Goal: Transaction & Acquisition: Book appointment/travel/reservation

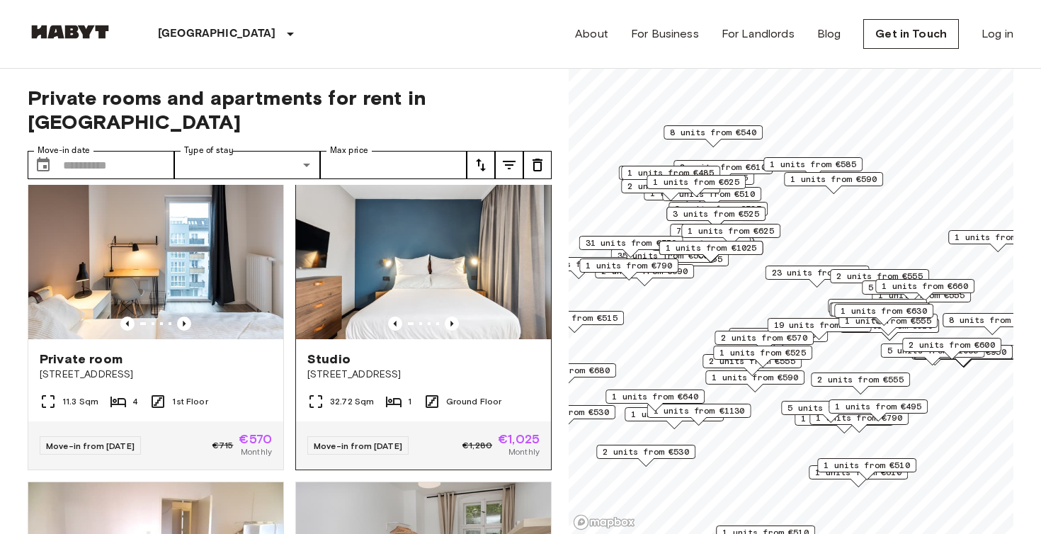
scroll to position [28, 0]
click at [183, 316] on icon "Previous image" at bounding box center [184, 323] width 14 height 14
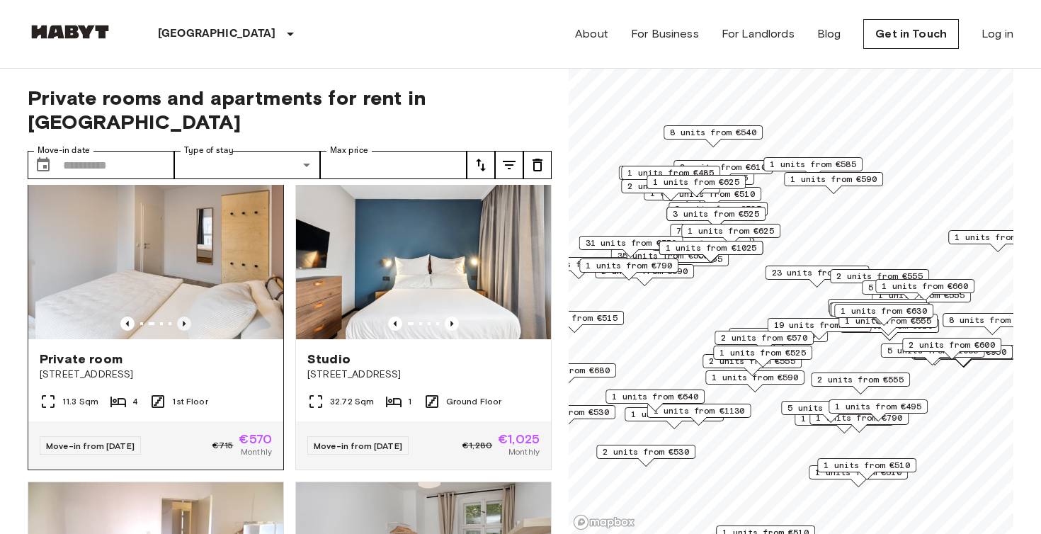
click at [183, 316] on icon "Previous image" at bounding box center [184, 323] width 14 height 14
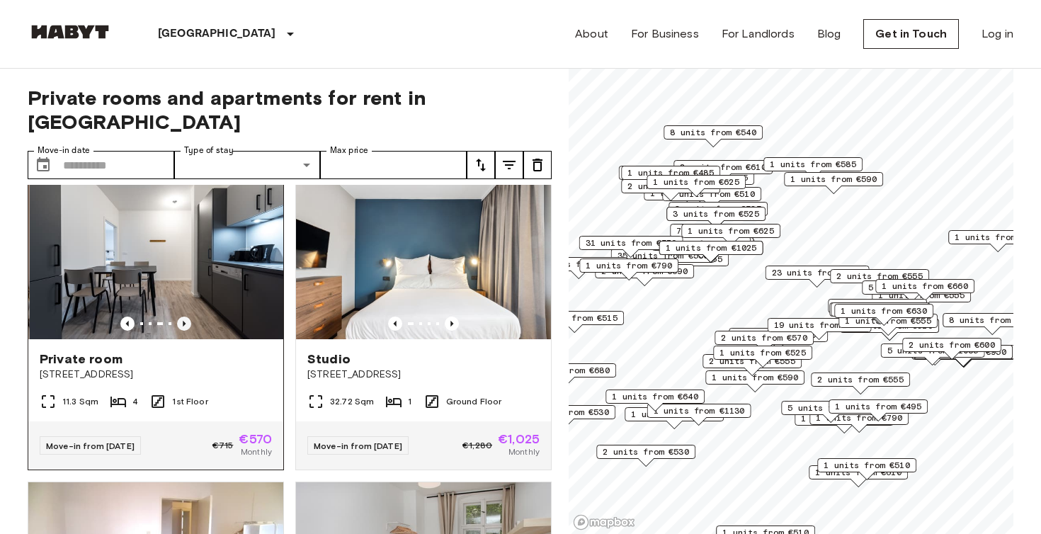
click at [184, 316] on icon "Previous image" at bounding box center [184, 323] width 14 height 14
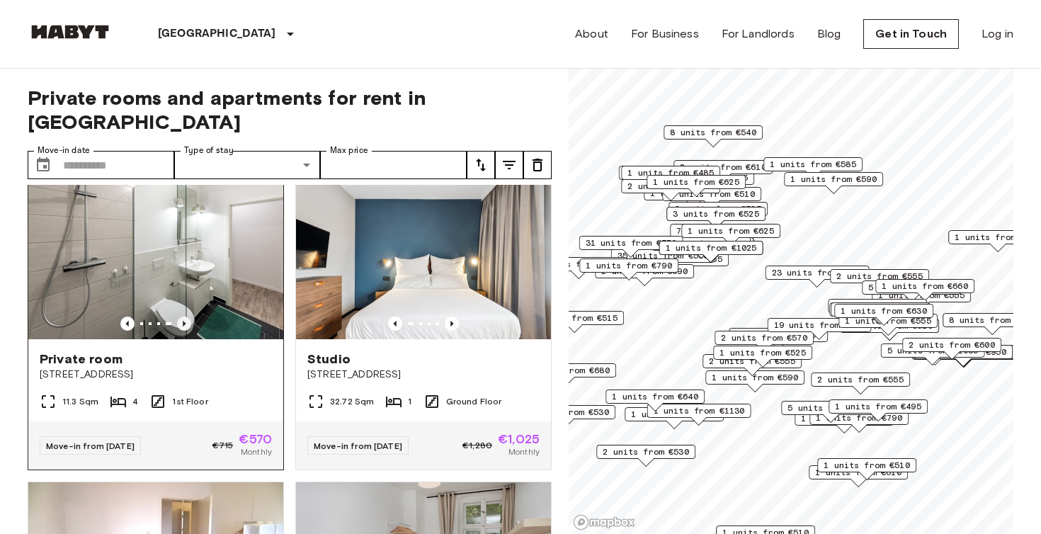
click at [184, 316] on icon "Previous image" at bounding box center [184, 323] width 14 height 14
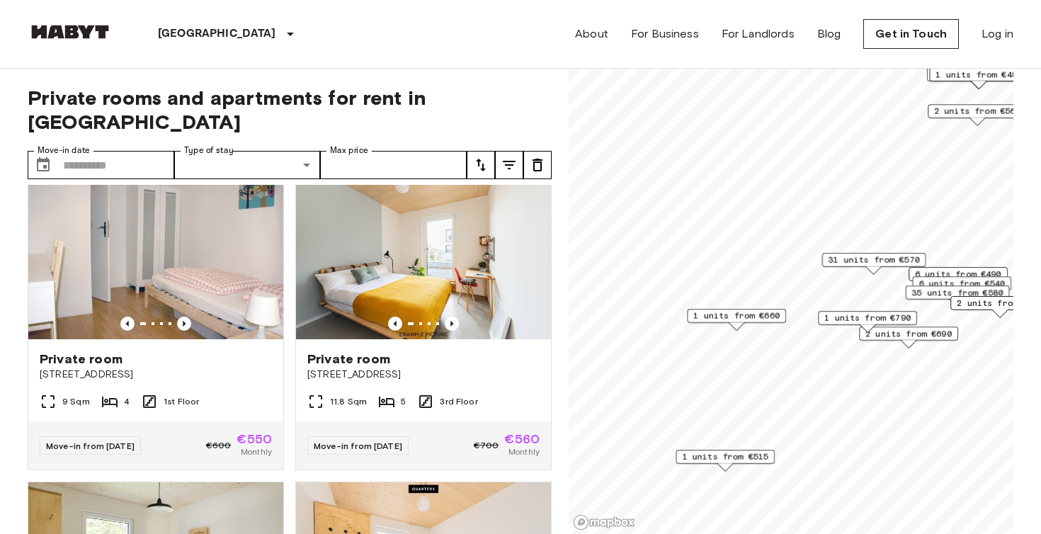
click at [756, 314] on span "1 units from €660" at bounding box center [736, 315] width 86 height 13
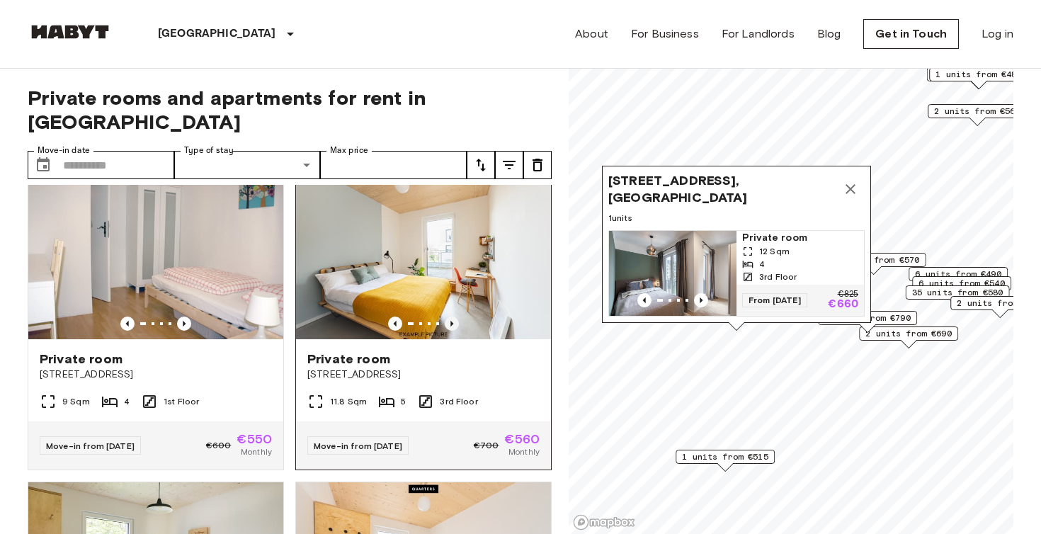
click at [447, 316] on icon "Previous image" at bounding box center [452, 323] width 14 height 14
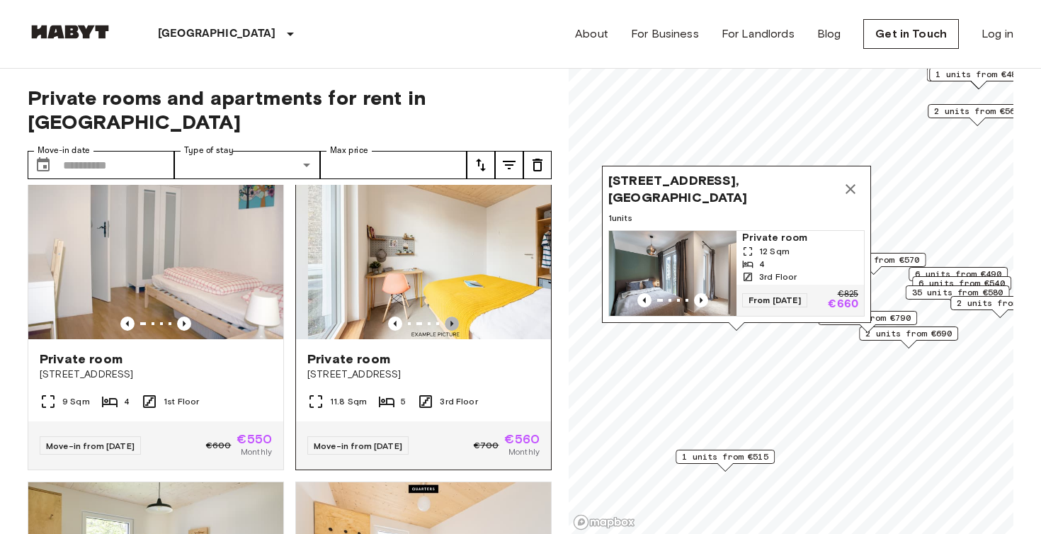
click at [447, 316] on icon "Previous image" at bounding box center [452, 323] width 14 height 14
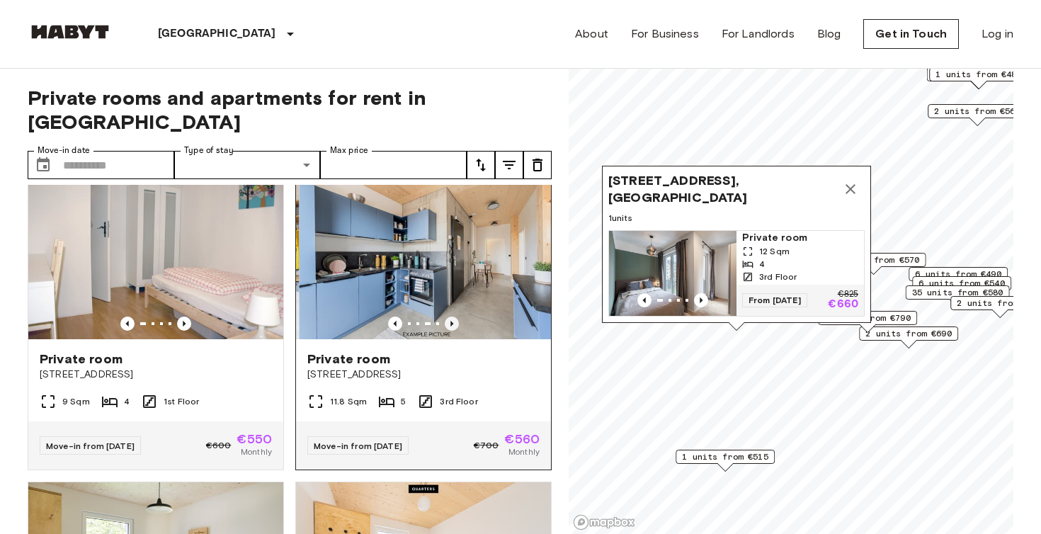
click at [447, 316] on icon "Previous image" at bounding box center [452, 323] width 14 height 14
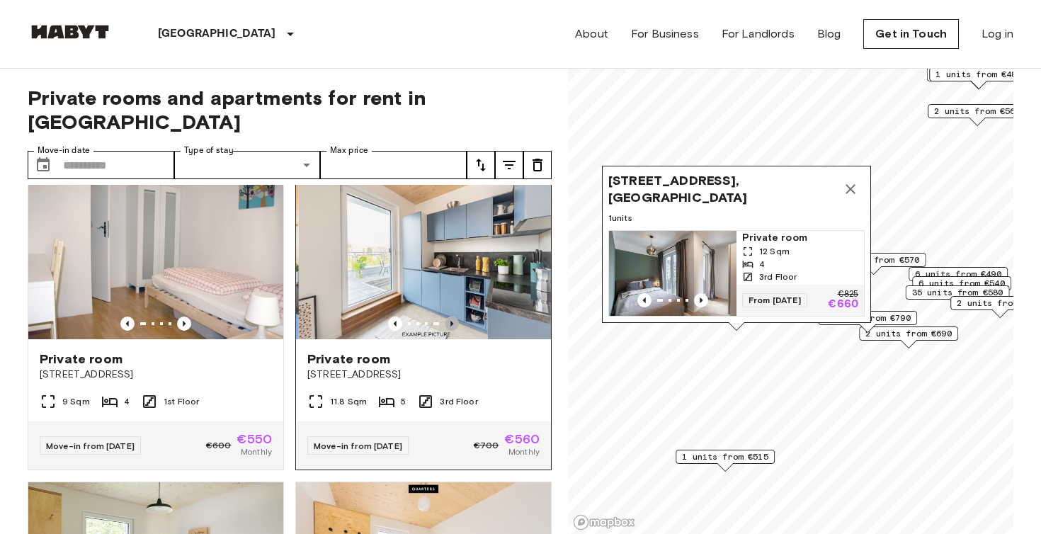
click at [447, 316] on icon "Previous image" at bounding box center [452, 323] width 14 height 14
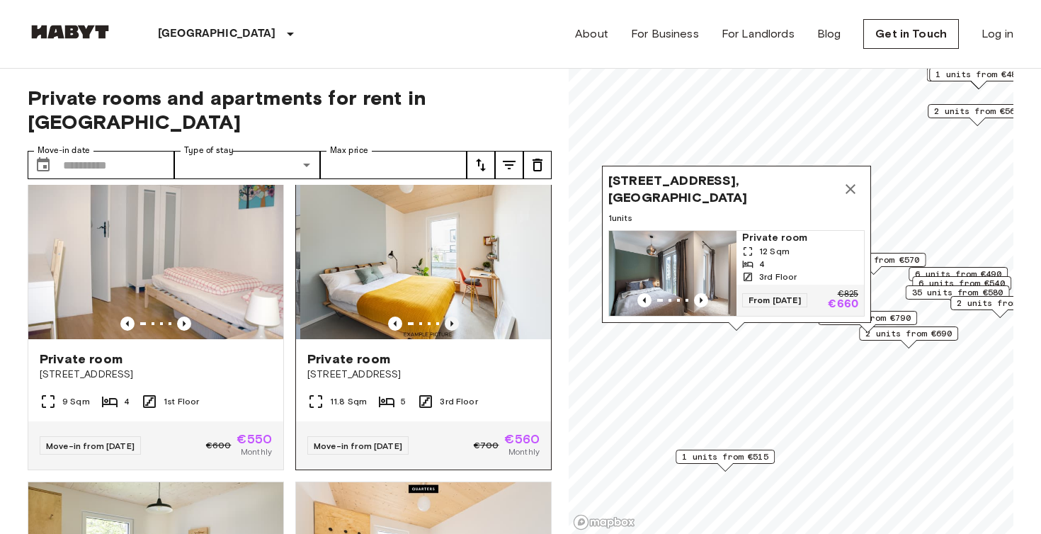
click at [448, 316] on icon "Previous image" at bounding box center [452, 323] width 14 height 14
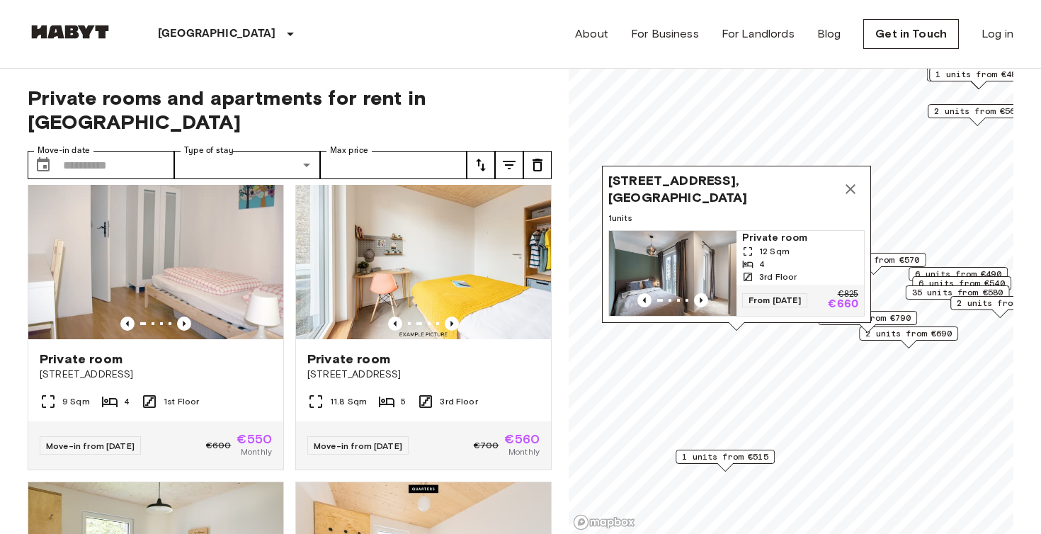
click at [709, 262] on img "Map marker" at bounding box center [672, 273] width 127 height 85
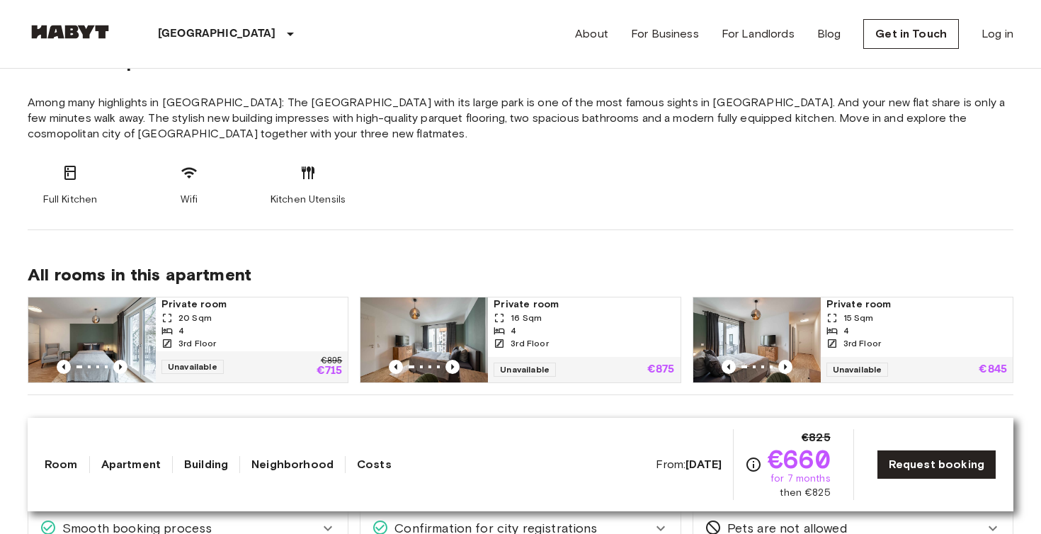
scroll to position [569, 0]
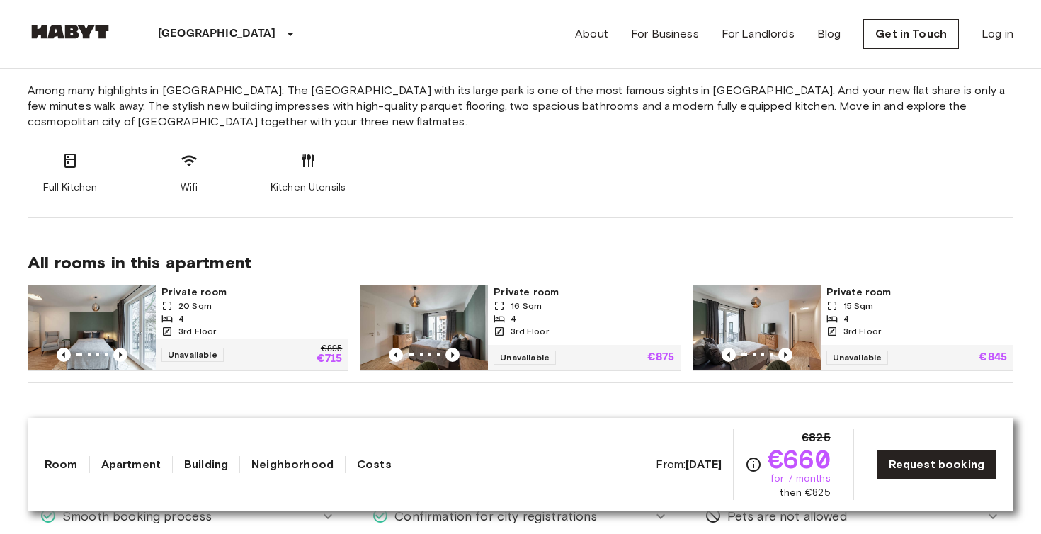
click at [213, 319] on div "4" at bounding box center [251, 318] width 181 height 13
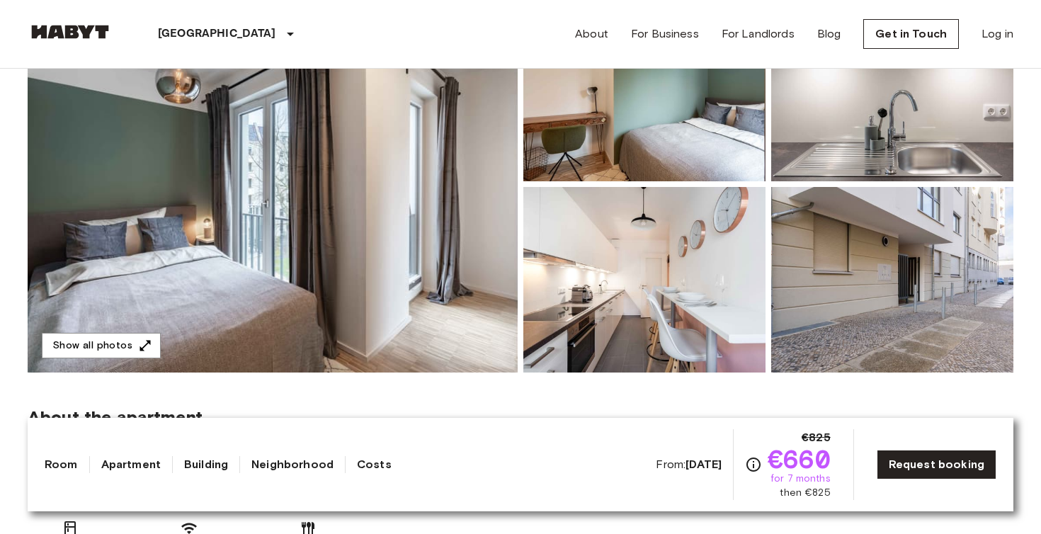
scroll to position [0, 0]
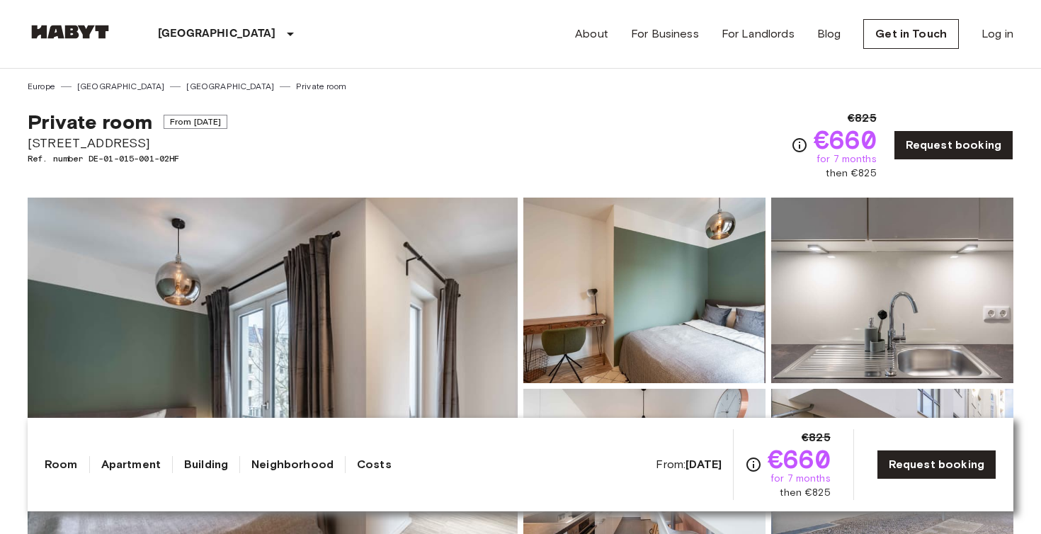
click at [696, 469] on b "Nov 4 2025" at bounding box center [703, 463] width 36 height 13
click at [758, 464] on icon "Check cost overview for full price breakdown. Please note that discounts apply …" at bounding box center [753, 464] width 14 height 14
click at [63, 462] on link "Room" at bounding box center [61, 464] width 33 height 17
click at [55, 466] on link "Room" at bounding box center [61, 464] width 33 height 17
click at [118, 472] on link "Apartment" at bounding box center [130, 464] width 59 height 17
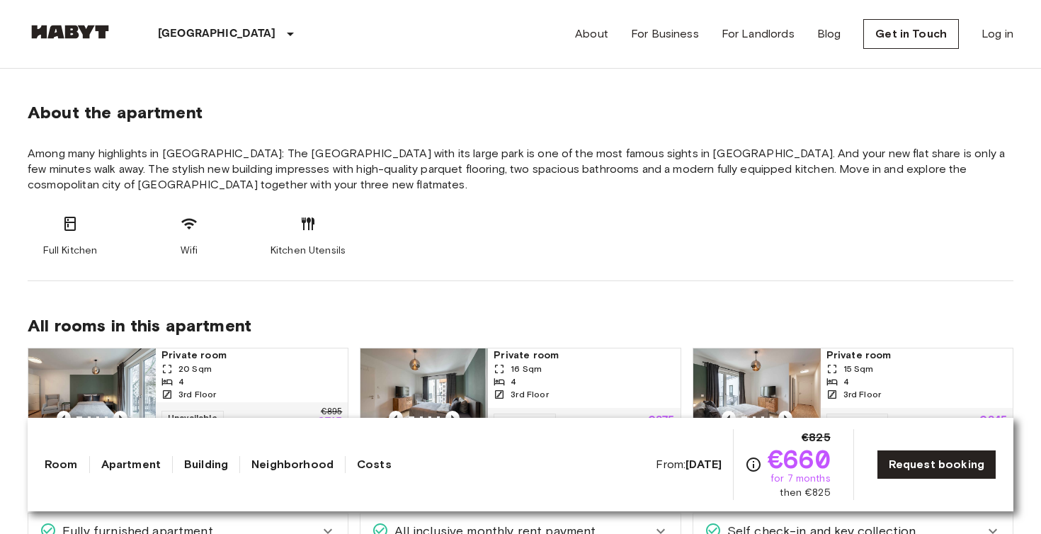
click at [192, 462] on link "Building" at bounding box center [206, 464] width 44 height 17
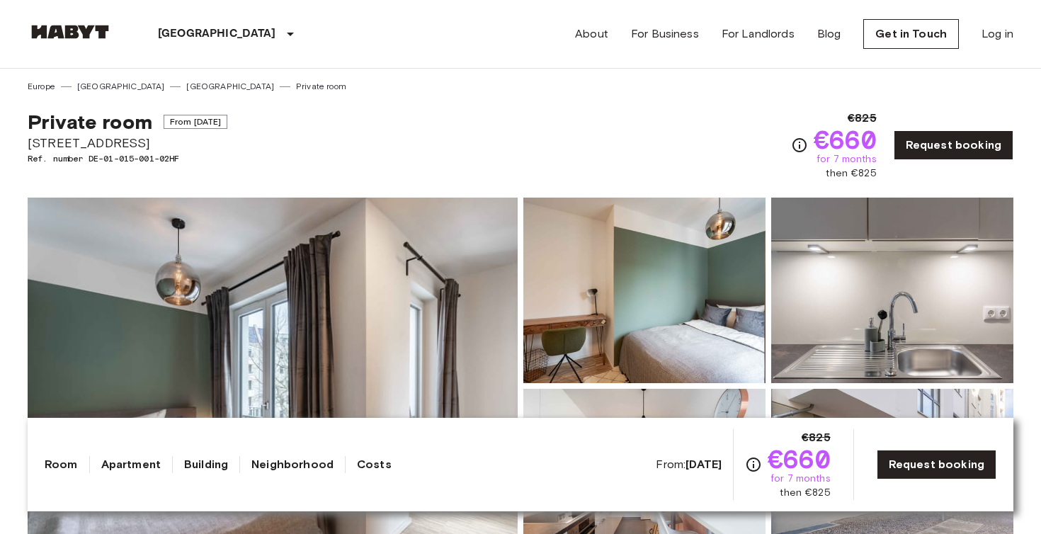
click at [60, 466] on link "Room" at bounding box center [61, 464] width 33 height 17
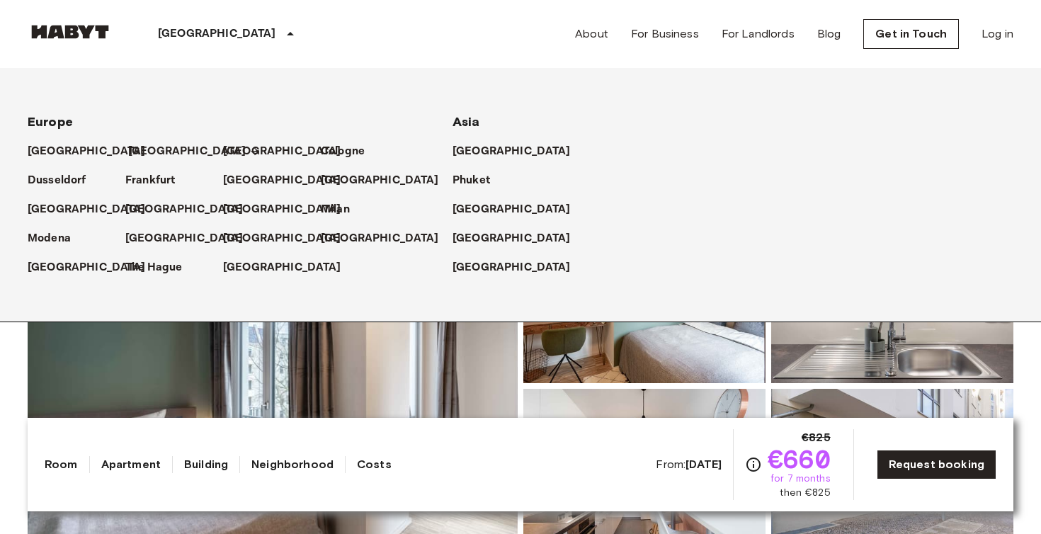
click at [145, 146] on p "[GEOGRAPHIC_DATA]" at bounding box center [187, 151] width 118 height 17
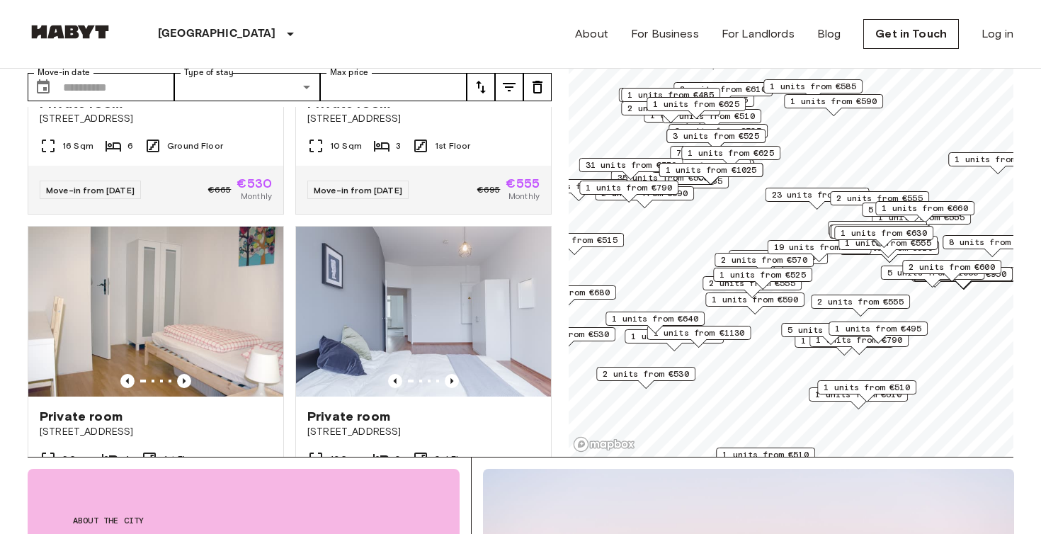
scroll to position [642, 0]
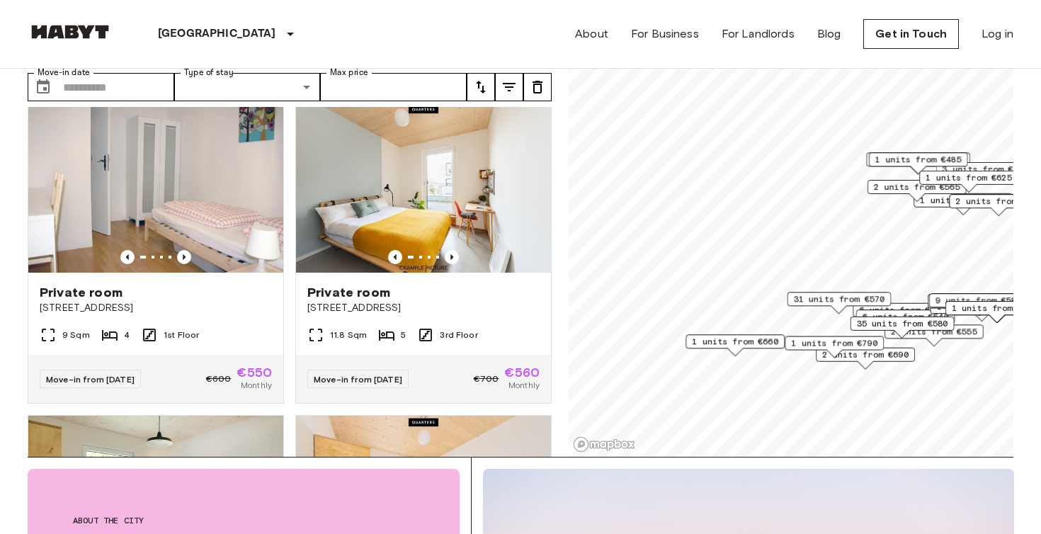
drag, startPoint x: 804, startPoint y: 324, endPoint x: 761, endPoint y: 250, distance: 85.6
click at [787, 292] on div "31 units from €570" at bounding box center [839, 303] width 104 height 22
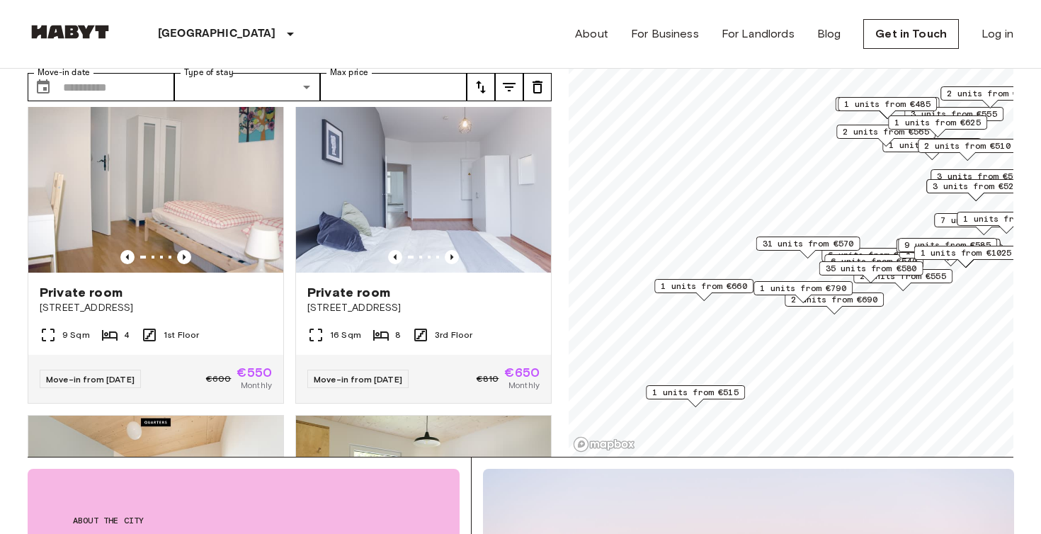
scroll to position [329, 0]
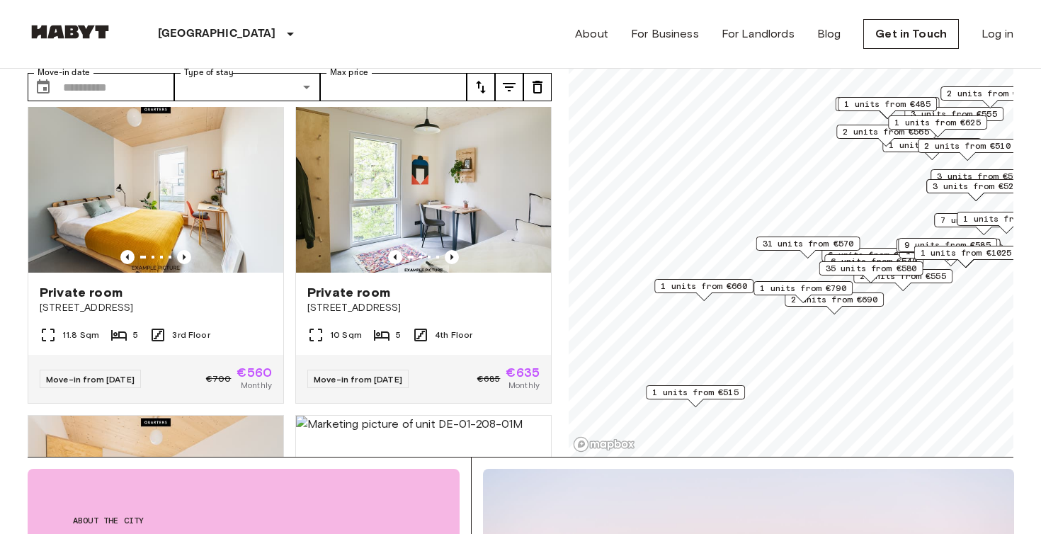
click at [779, 246] on span "31 units from €570" at bounding box center [808, 243] width 91 height 13
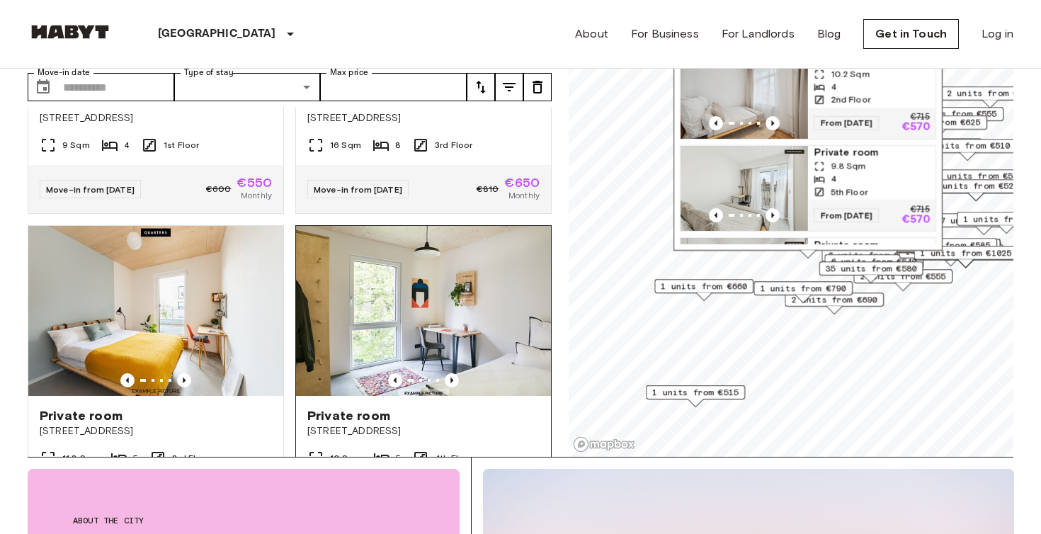
scroll to position [205, 0]
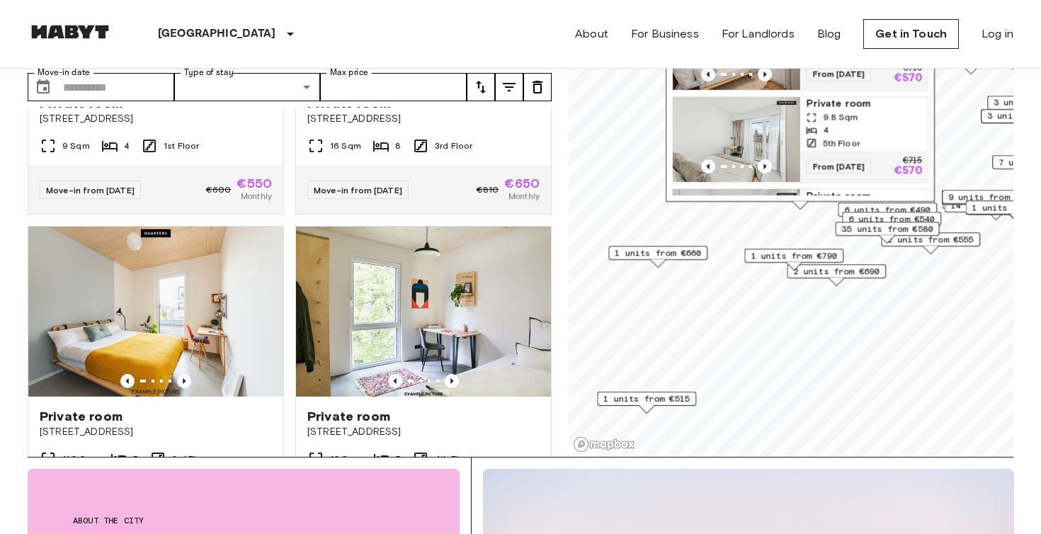
click at [778, 256] on span "1 units from €790" at bounding box center [794, 255] width 86 height 13
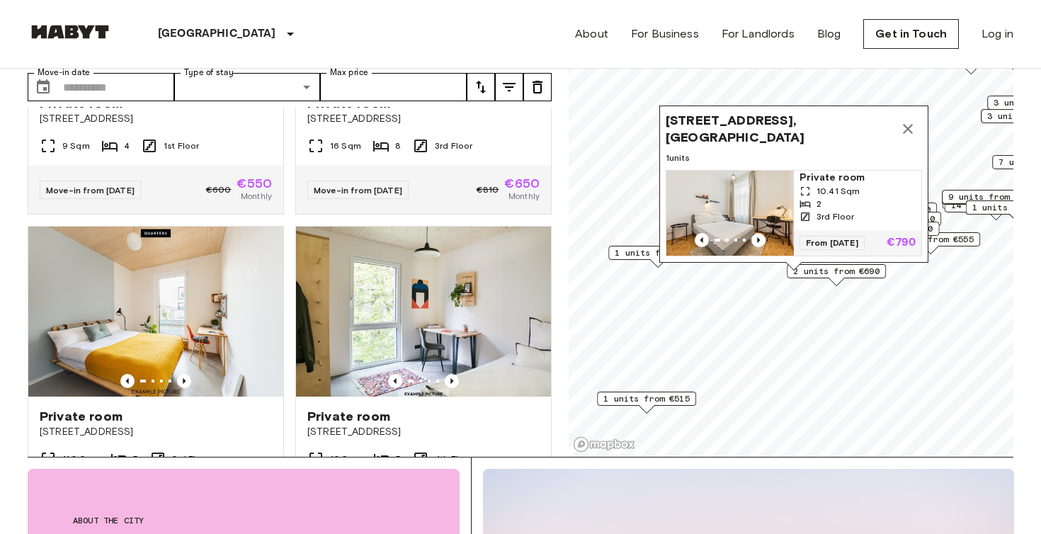
click at [848, 280] on div "2 units from €690" at bounding box center [836, 275] width 99 height 22
click at [840, 270] on div "Erasmusstraße 17, 10553 Berlin, GER 1 units Private room 10.41 Sqm 2 3rd Floor …" at bounding box center [793, 187] width 269 height 165
click at [837, 276] on span "2 units from €690" at bounding box center [836, 271] width 86 height 13
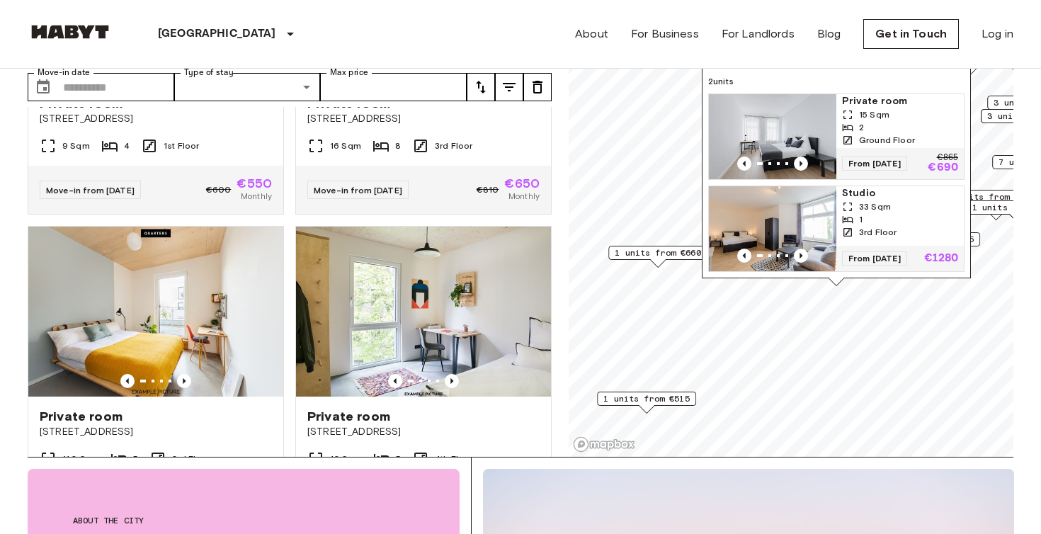
click at [645, 249] on span "1 units from €660" at bounding box center [658, 252] width 86 height 13
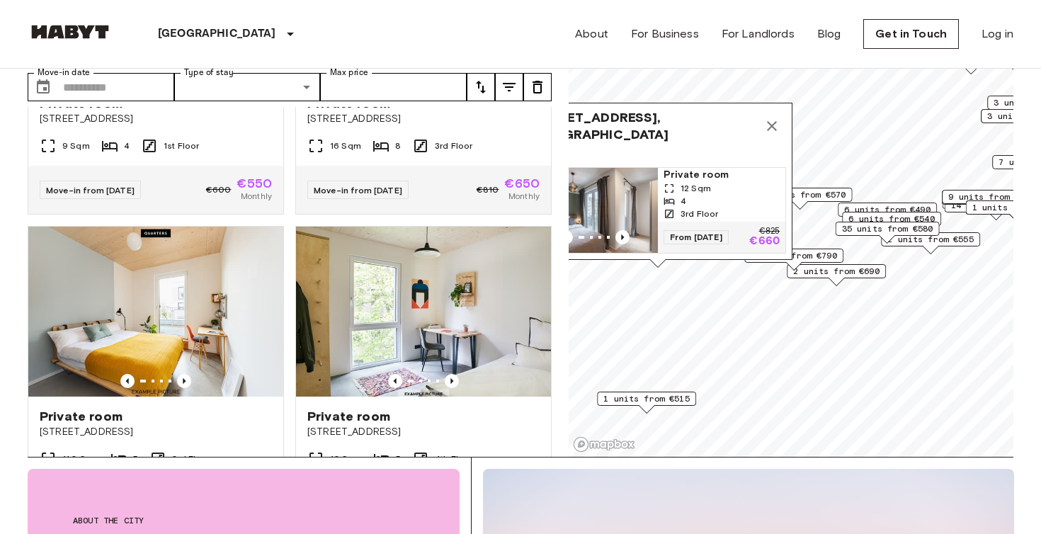
click at [888, 204] on span "6 units from €490" at bounding box center [887, 209] width 86 height 13
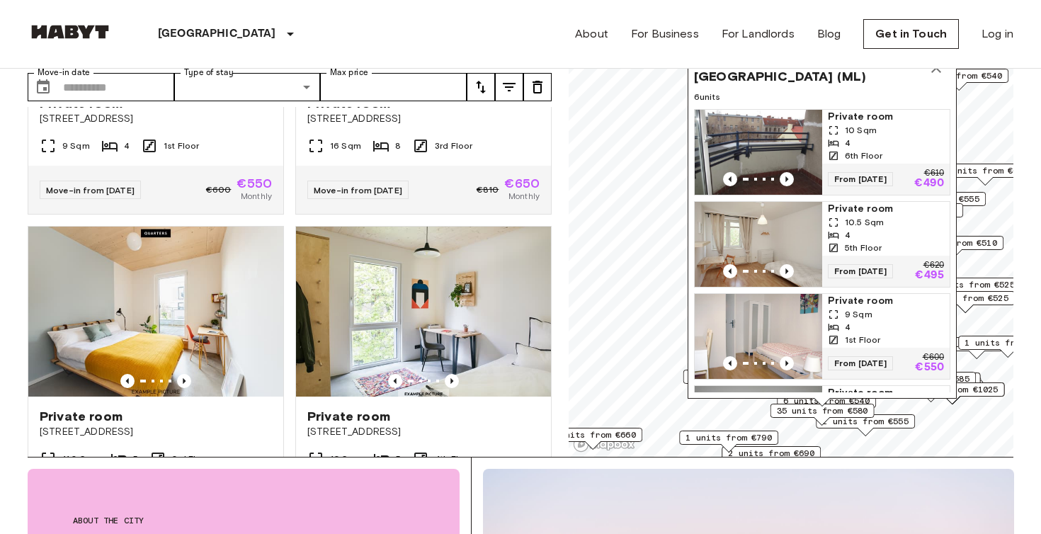
drag, startPoint x: 876, startPoint y: 232, endPoint x: 811, endPoint y: 413, distance: 193.3
click at [811, 413] on span "35 units from €580" at bounding box center [822, 410] width 91 height 13
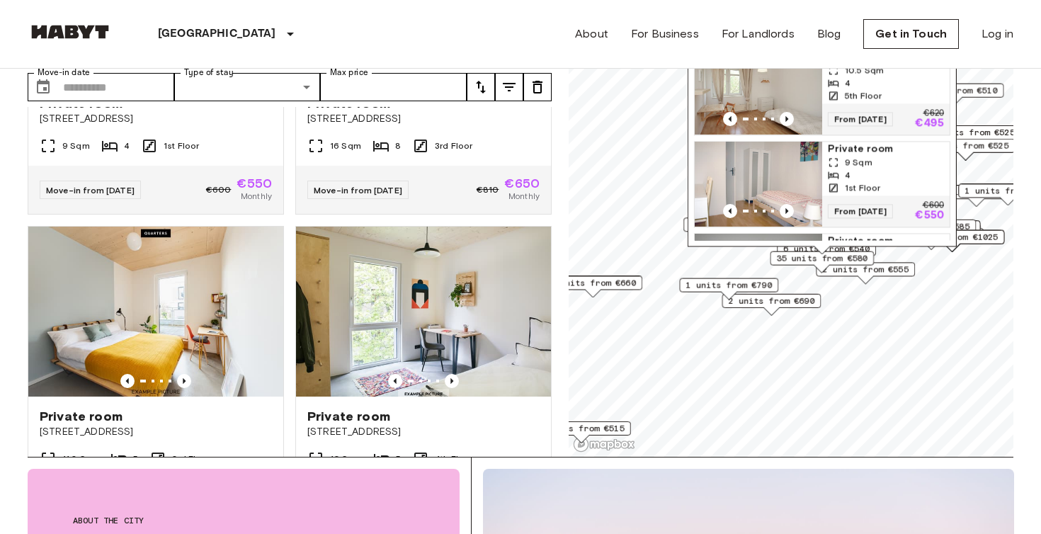
drag, startPoint x: 828, startPoint y: 412, endPoint x: 828, endPoint y: 258, distance: 154.4
click at [828, 258] on span "35 units from €580" at bounding box center [821, 258] width 91 height 13
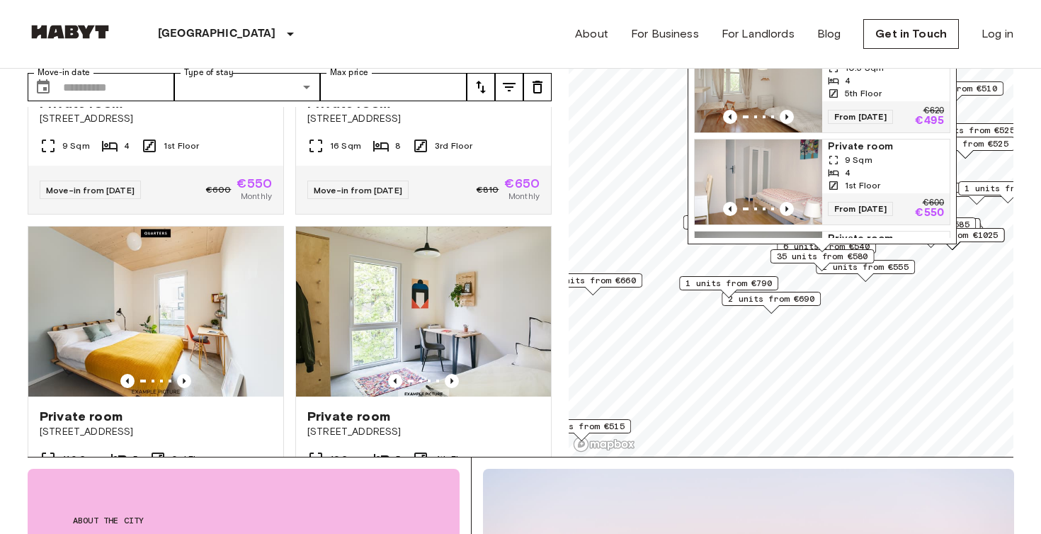
click at [845, 254] on span "35 units from €580" at bounding box center [822, 256] width 91 height 13
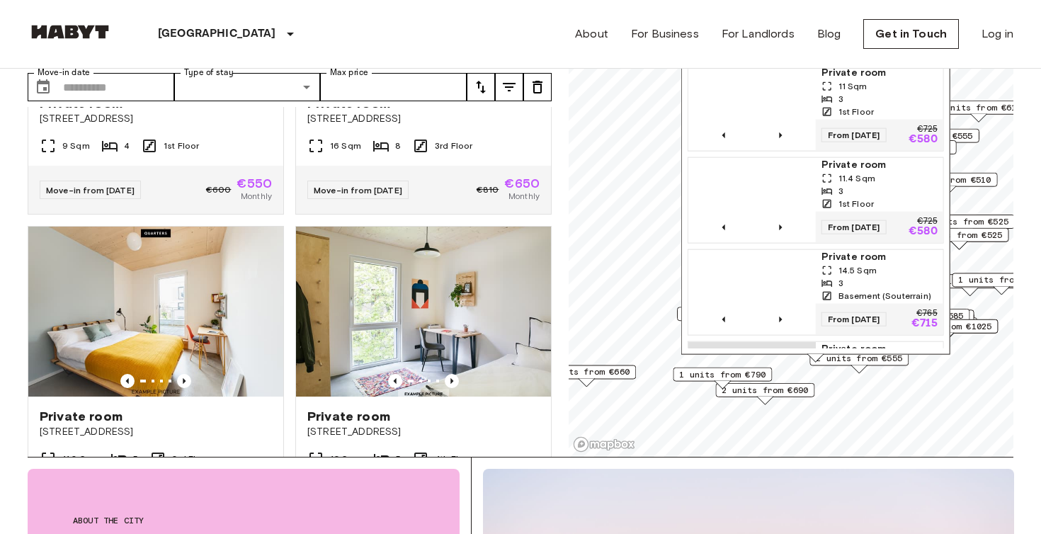
drag, startPoint x: 869, startPoint y: 265, endPoint x: 860, endPoint y: 385, distance: 120.7
click at [860, 363] on div "Stromstraße 48a, 10551 Berlin, GER 35 units Private room 11 Sqm 3 1st Floor Fro…" at bounding box center [815, 182] width 269 height 362
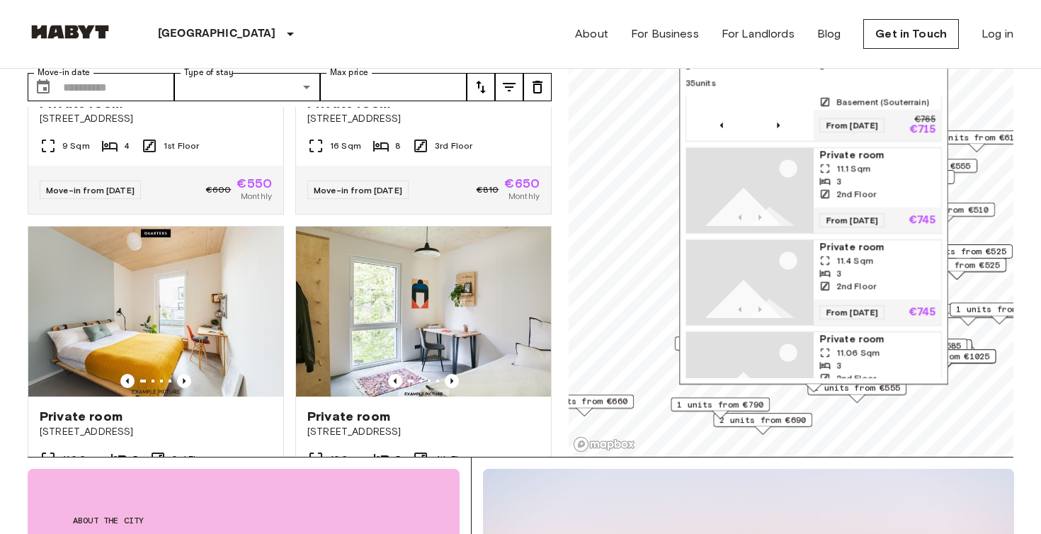
scroll to position [0, 0]
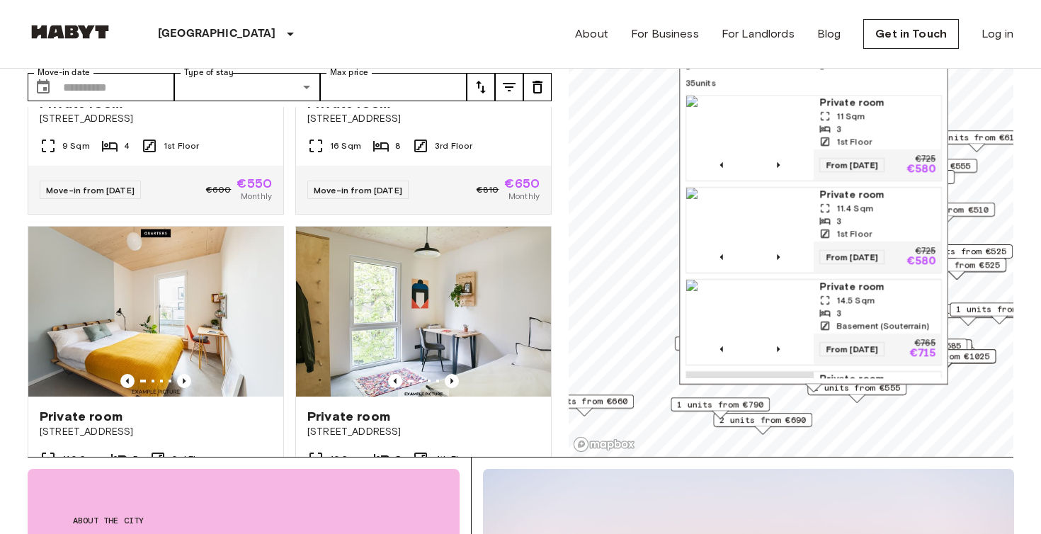
click at [801, 134] on img "Map marker" at bounding box center [749, 138] width 127 height 85
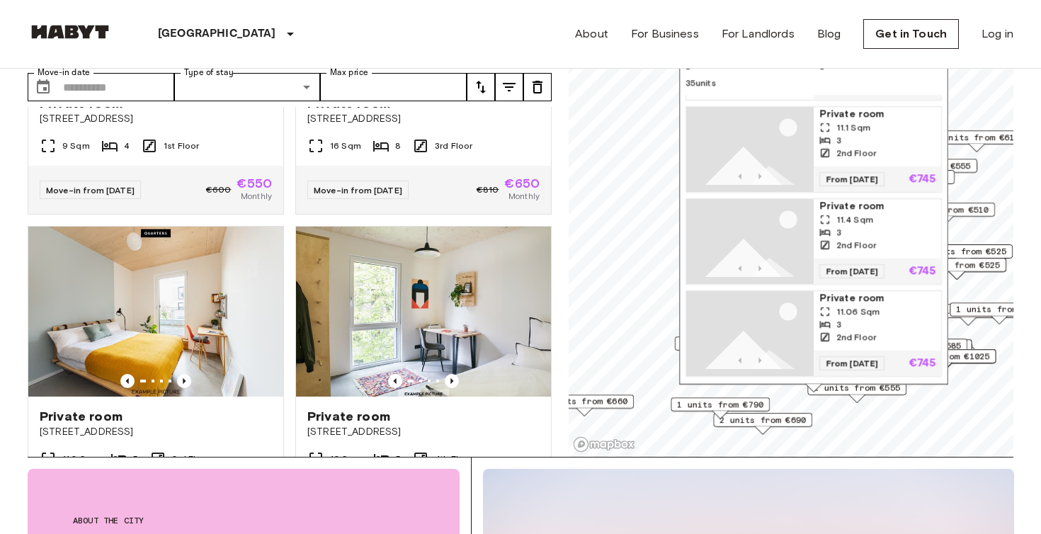
scroll to position [280, 0]
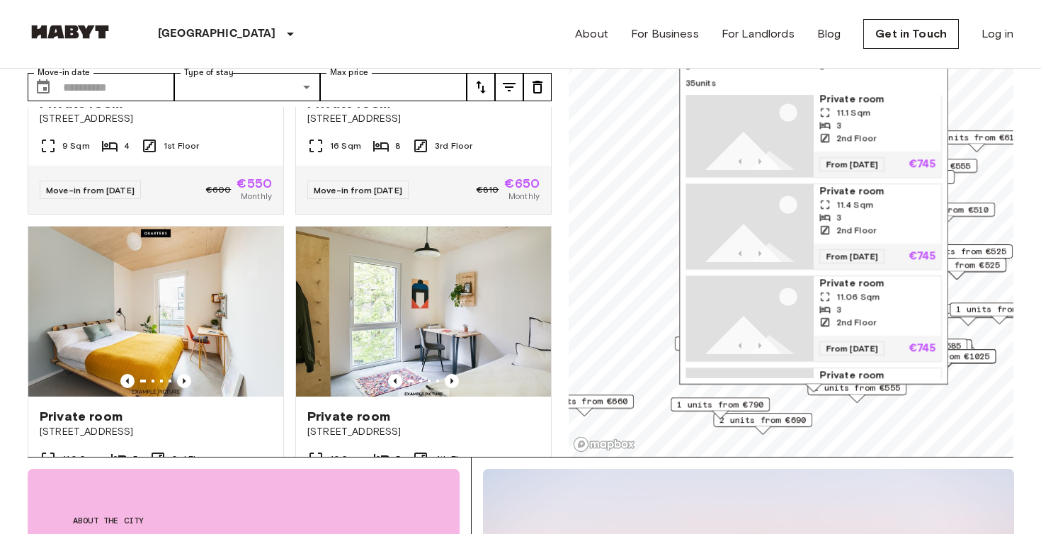
click at [759, 426] on div "Map marker" at bounding box center [763, 430] width 16 height 8
click at [773, 420] on span "2 units from €690" at bounding box center [762, 419] width 86 height 13
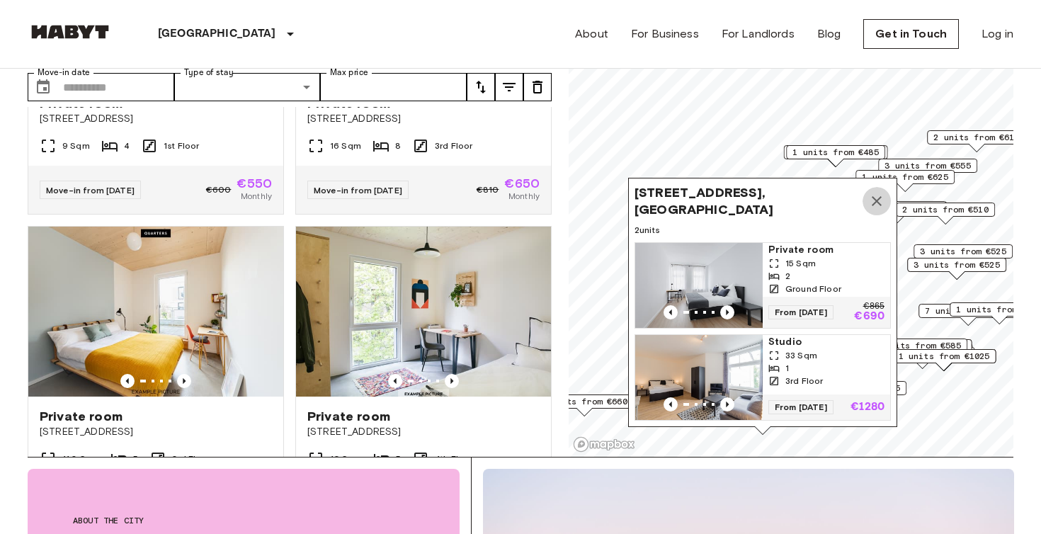
click at [874, 198] on icon "Map marker" at bounding box center [876, 201] width 17 height 17
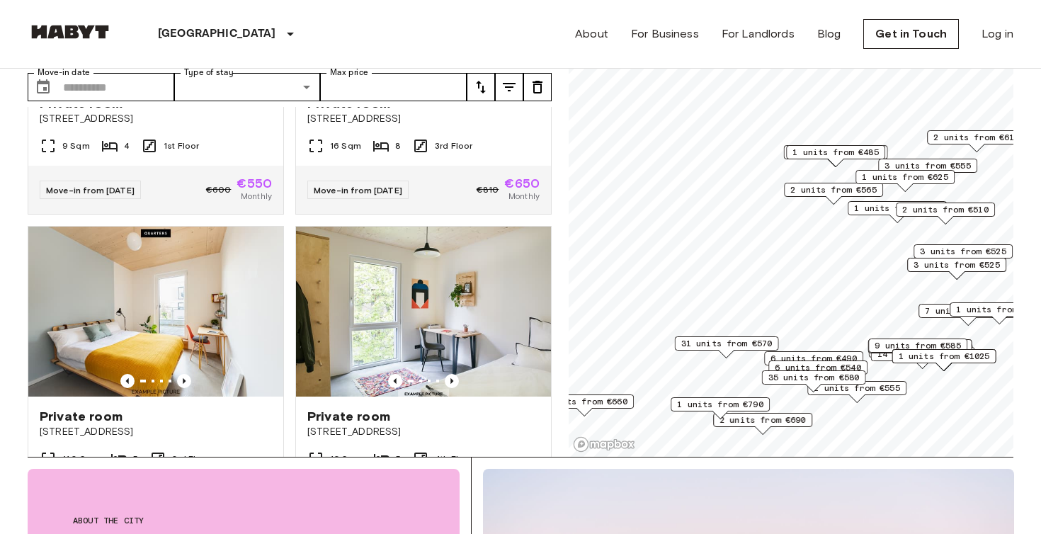
click at [851, 189] on span "2 units from €565" at bounding box center [833, 189] width 86 height 13
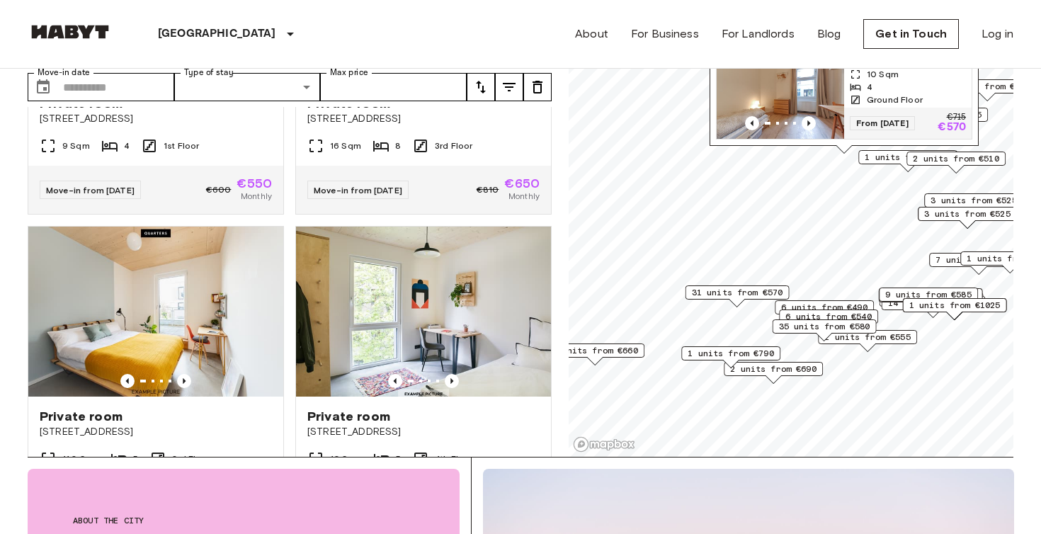
click at [930, 207] on span "3 units from €525" at bounding box center [967, 213] width 86 height 13
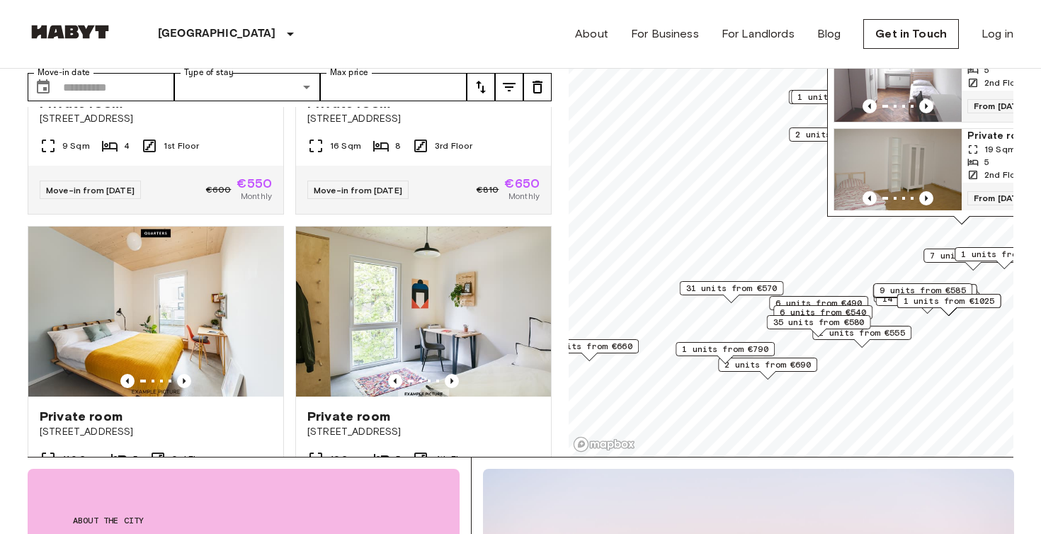
click at [882, 224] on div "Müllerstraße 6, 13353 Berlin, GER (Medici Brand) 3 units Private room 12 Sqm 5 …" at bounding box center [961, 44] width 269 height 362
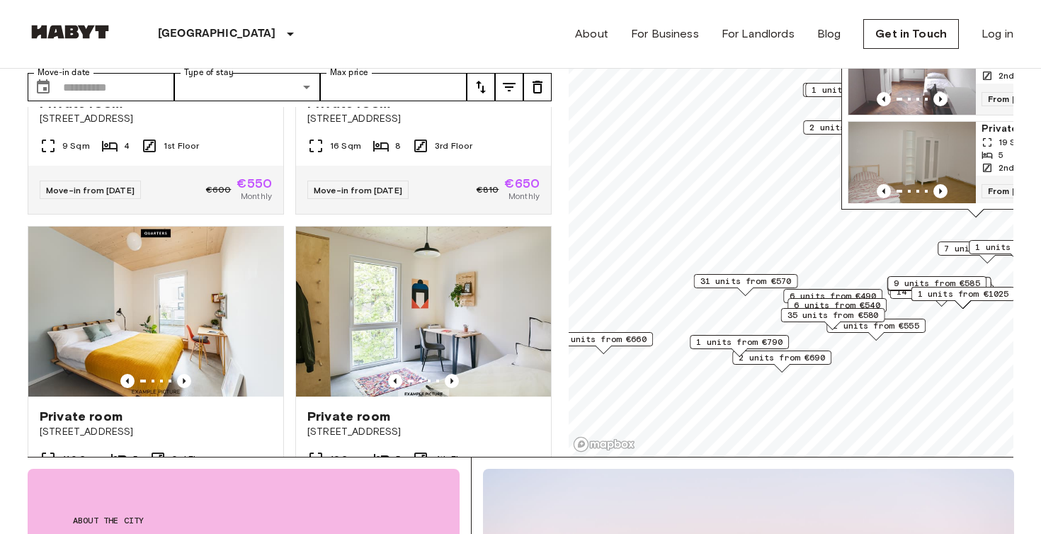
click at [764, 286] on span "31 units from €570" at bounding box center [745, 281] width 91 height 13
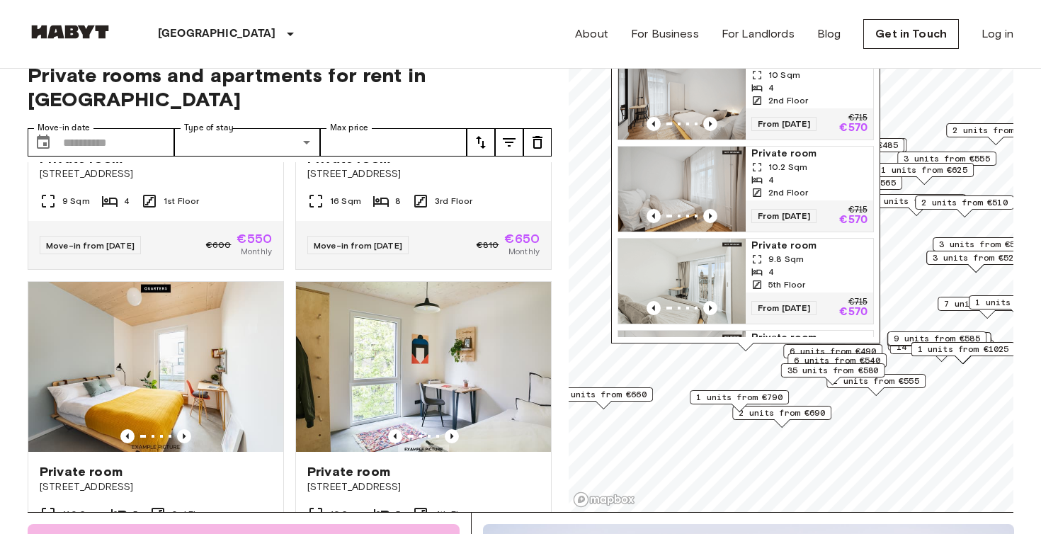
scroll to position [0, 0]
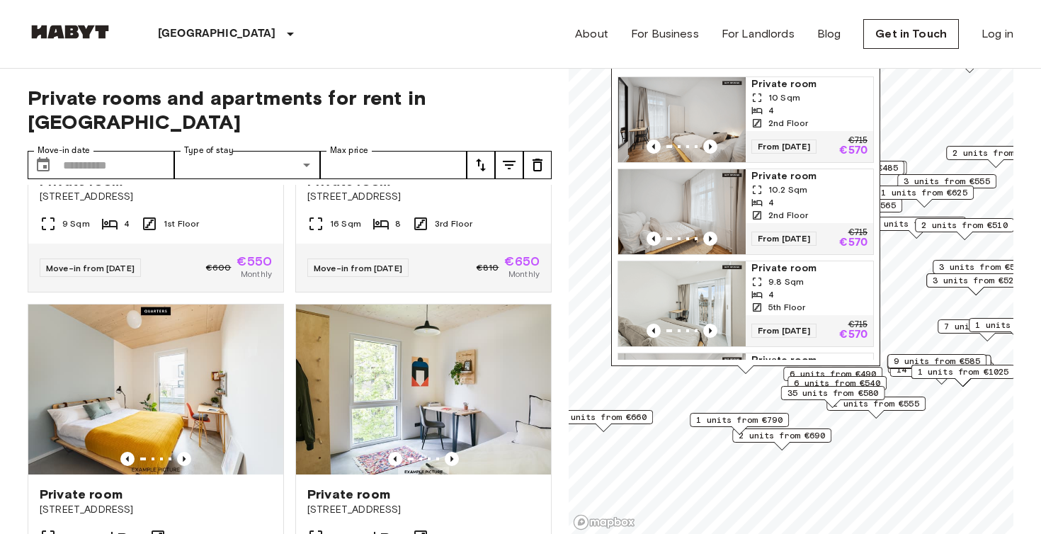
click at [784, 115] on div "4" at bounding box center [809, 110] width 116 height 13
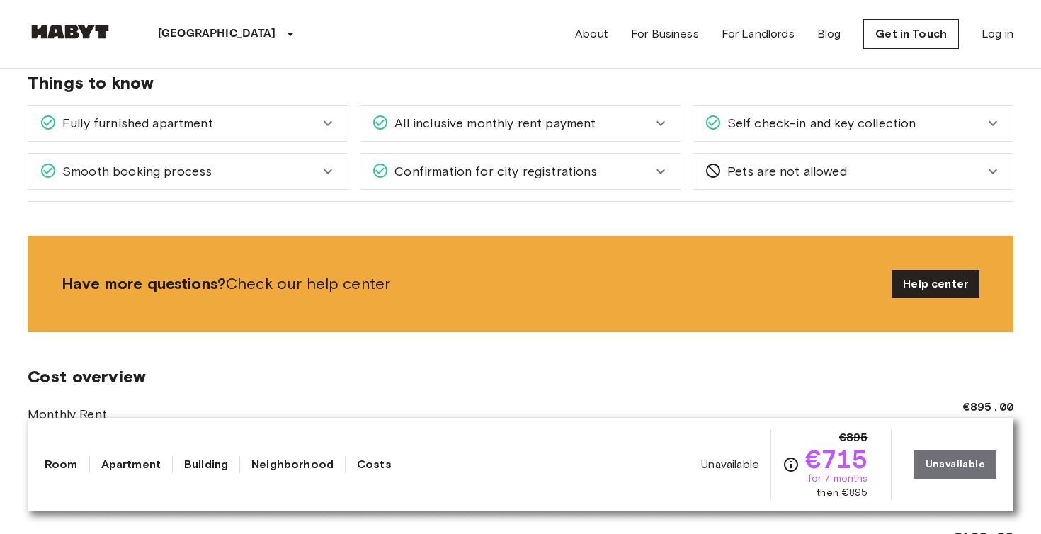
scroll to position [918, 0]
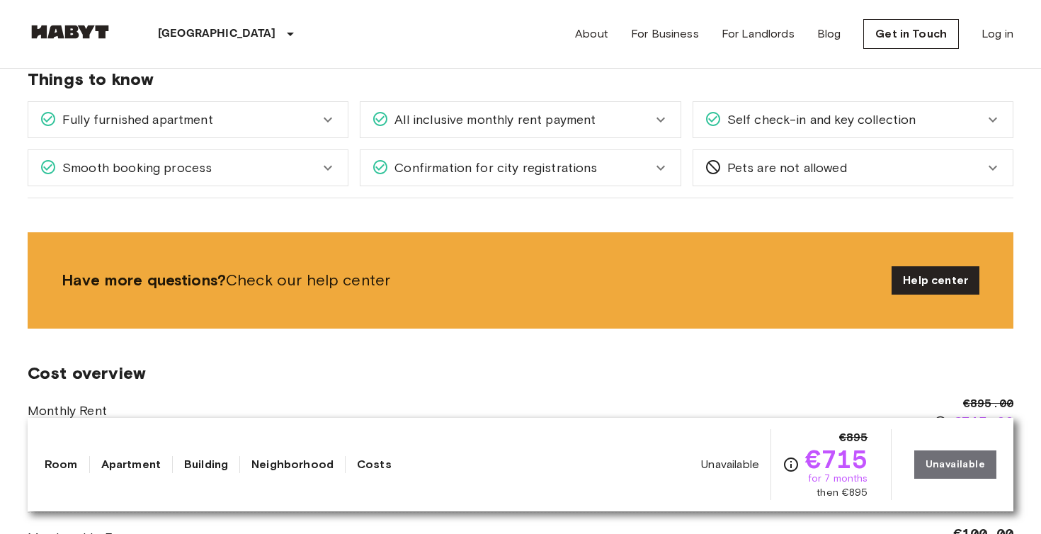
click at [658, 121] on icon at bounding box center [660, 119] width 17 height 17
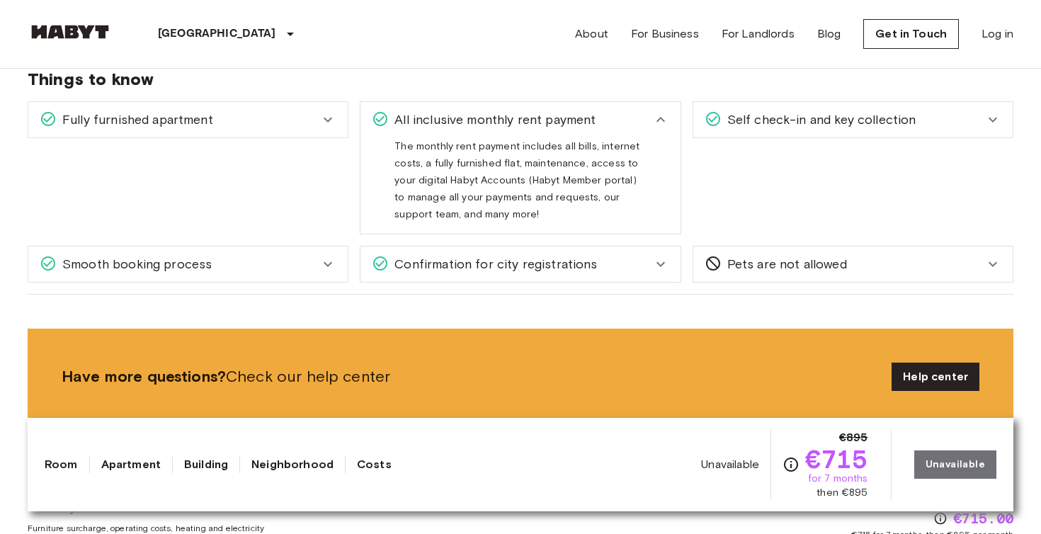
click at [661, 119] on icon at bounding box center [660, 119] width 8 height 5
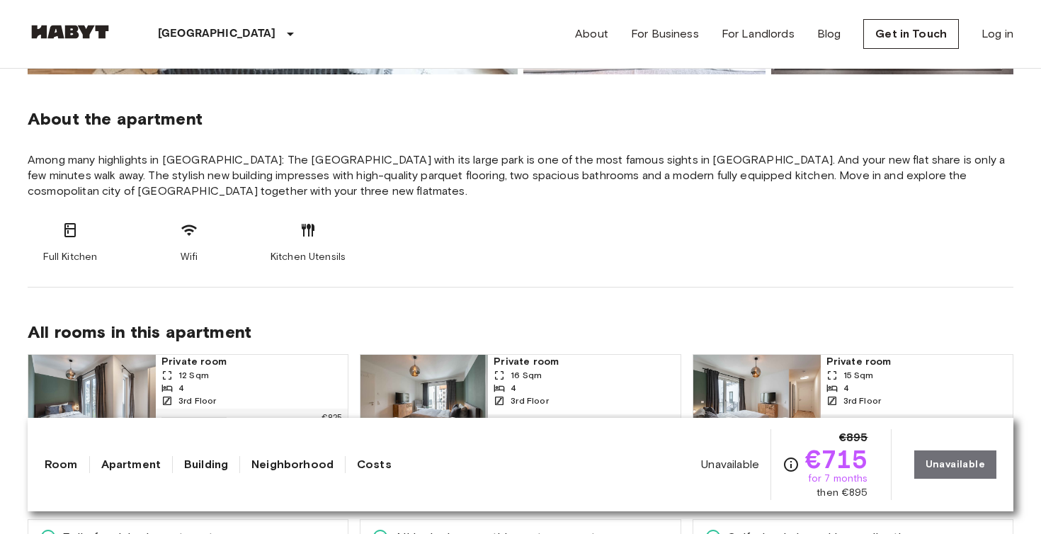
scroll to position [498, 0]
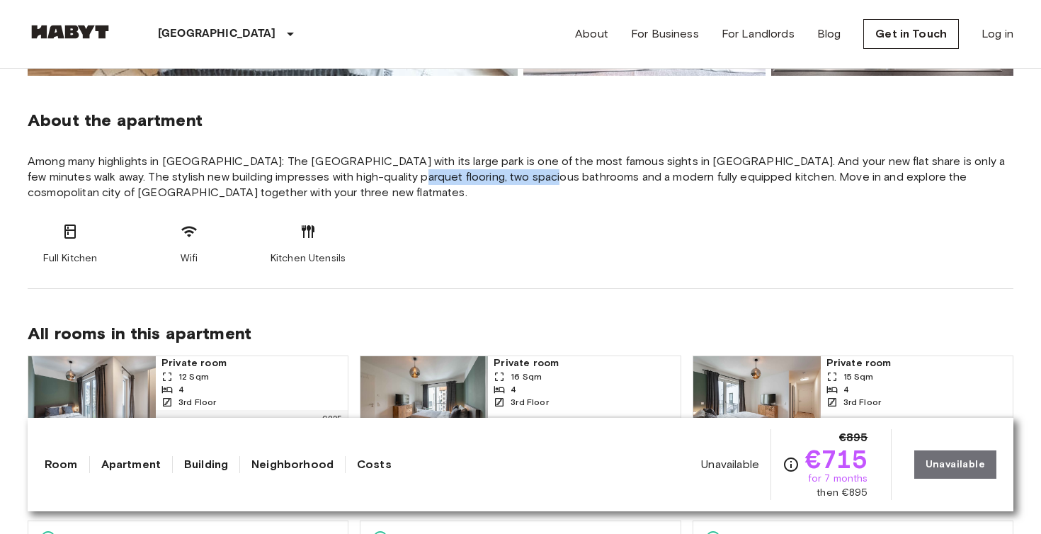
drag, startPoint x: 375, startPoint y: 178, endPoint x: 523, endPoint y: 181, distance: 148.0
click at [523, 181] on span "Among many highlights in Charlottenburg: The rococo palace with its large park …" at bounding box center [521, 177] width 986 height 47
click at [574, 177] on span "Among many highlights in Charlottenburg: The rococo palace with its large park …" at bounding box center [521, 177] width 986 height 47
drag, startPoint x: 521, startPoint y: 175, endPoint x: 648, endPoint y: 178, distance: 126.8
click at [554, 176] on span "Among many highlights in Charlottenburg: The rococo palace with its large park …" at bounding box center [521, 177] width 986 height 47
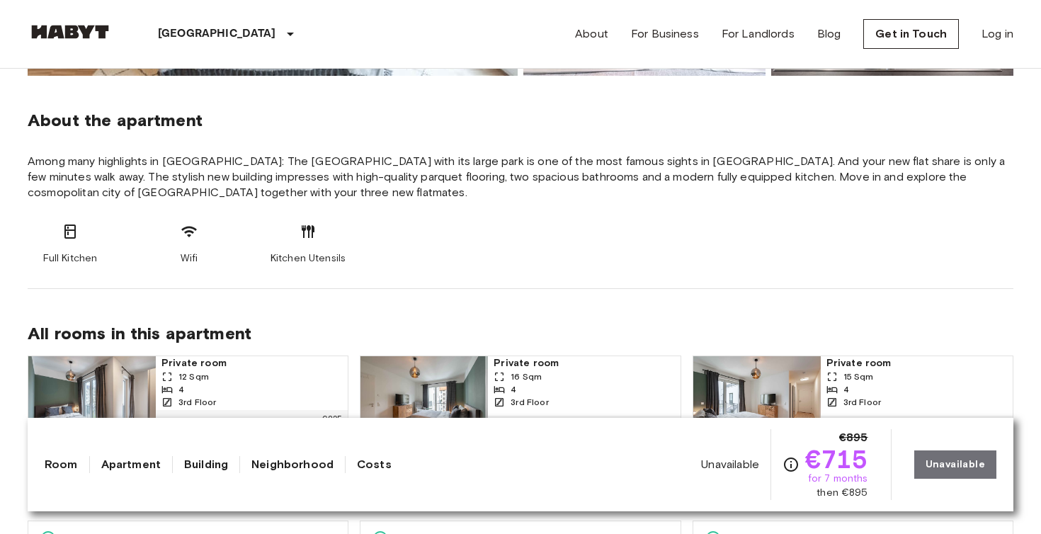
click at [715, 178] on span "Among many highlights in Charlottenburg: The rococo palace with its large park …" at bounding box center [521, 177] width 986 height 47
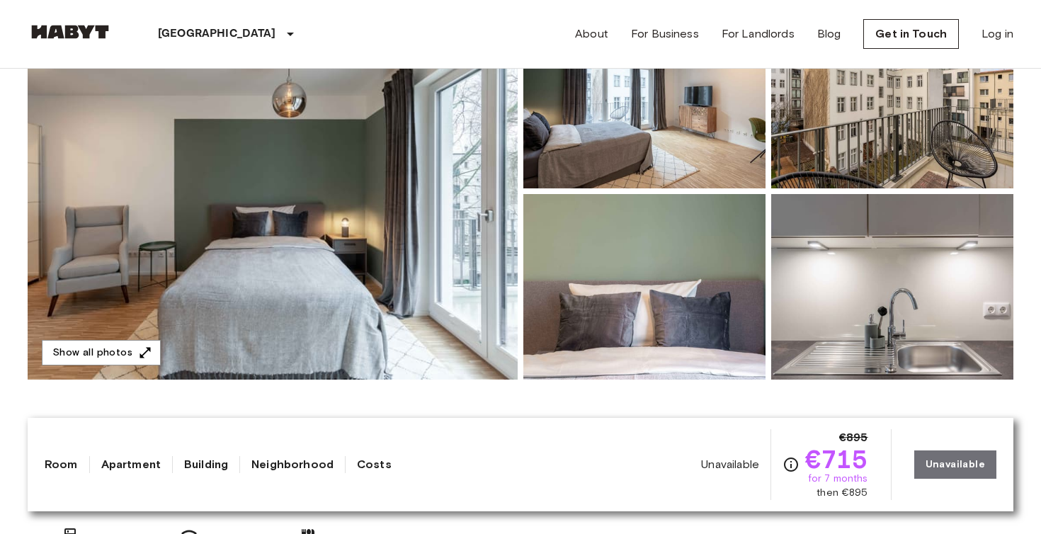
scroll to position [219, 0]
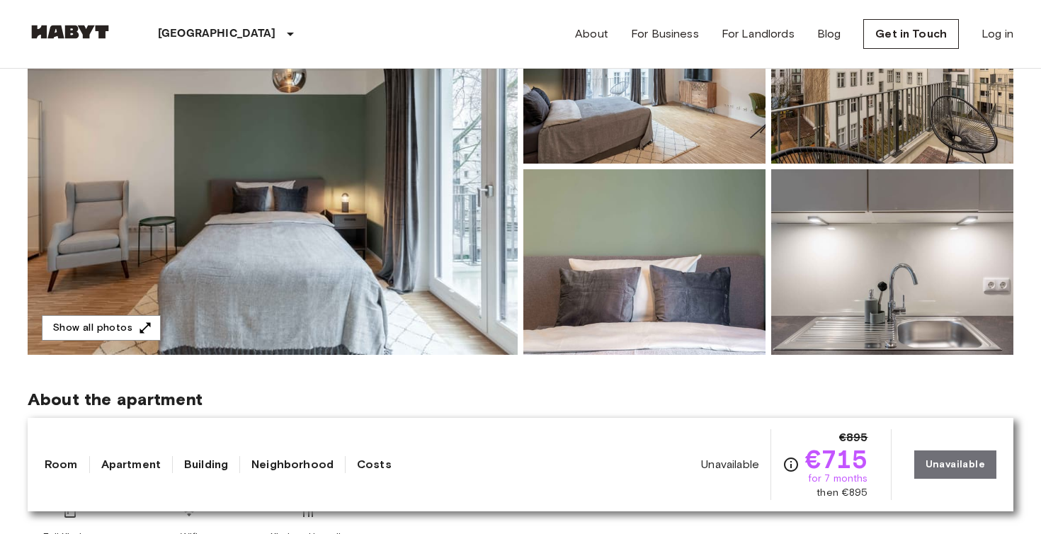
click at [433, 221] on img at bounding box center [273, 166] width 490 height 377
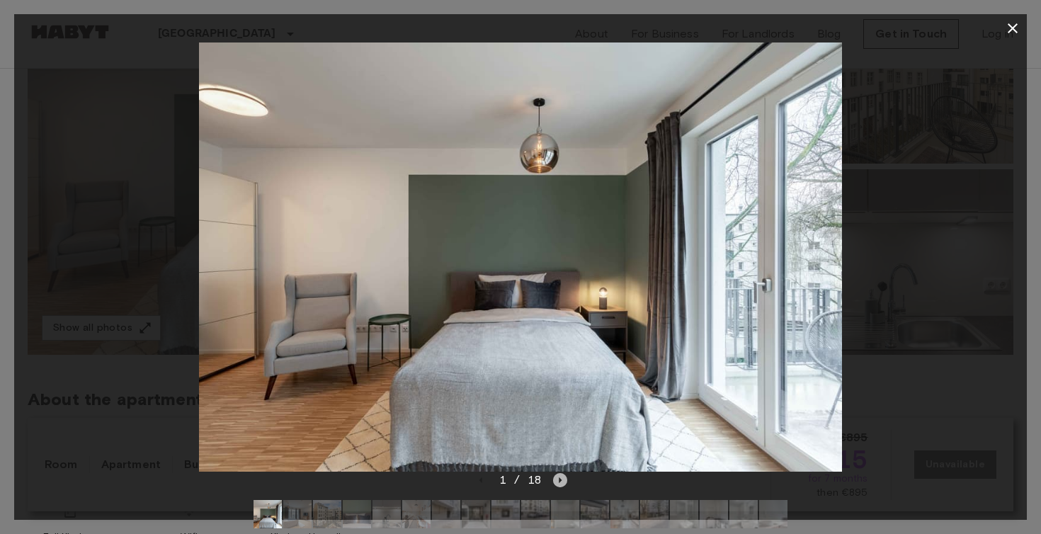
click at [563, 481] on icon "Next image" at bounding box center [560, 480] width 14 height 14
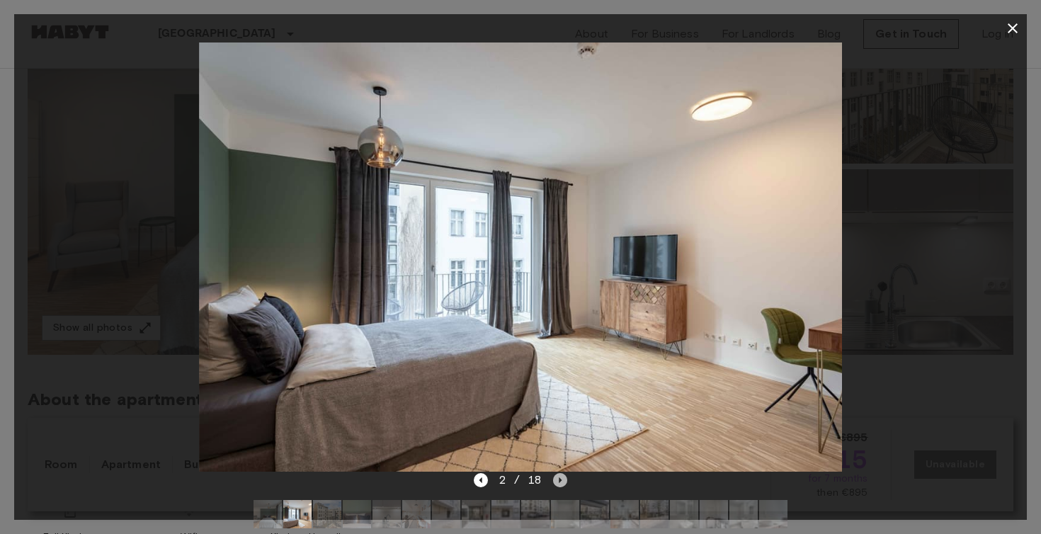
click at [563, 481] on icon "Next image" at bounding box center [560, 480] width 14 height 14
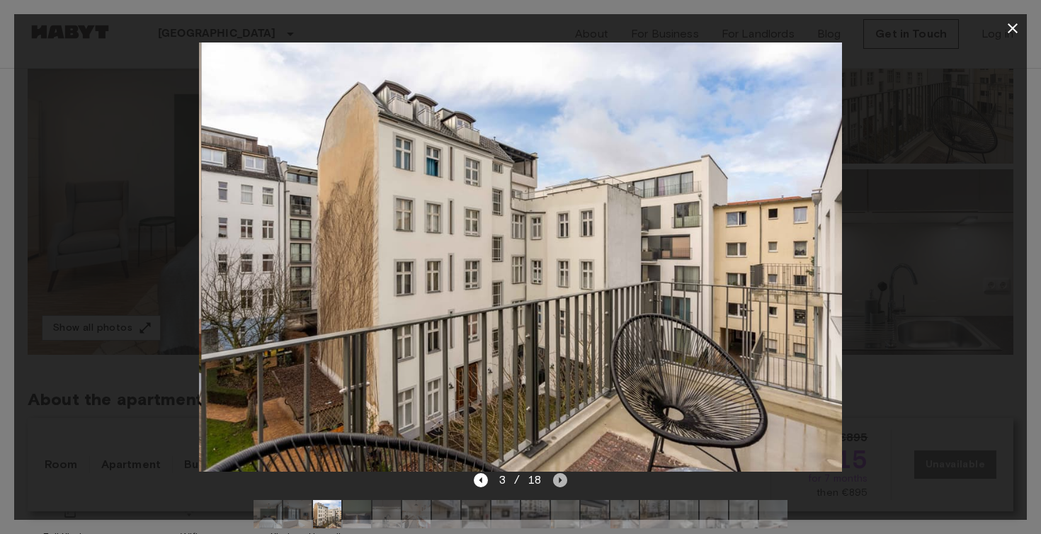
click at [563, 481] on icon "Next image" at bounding box center [560, 480] width 14 height 14
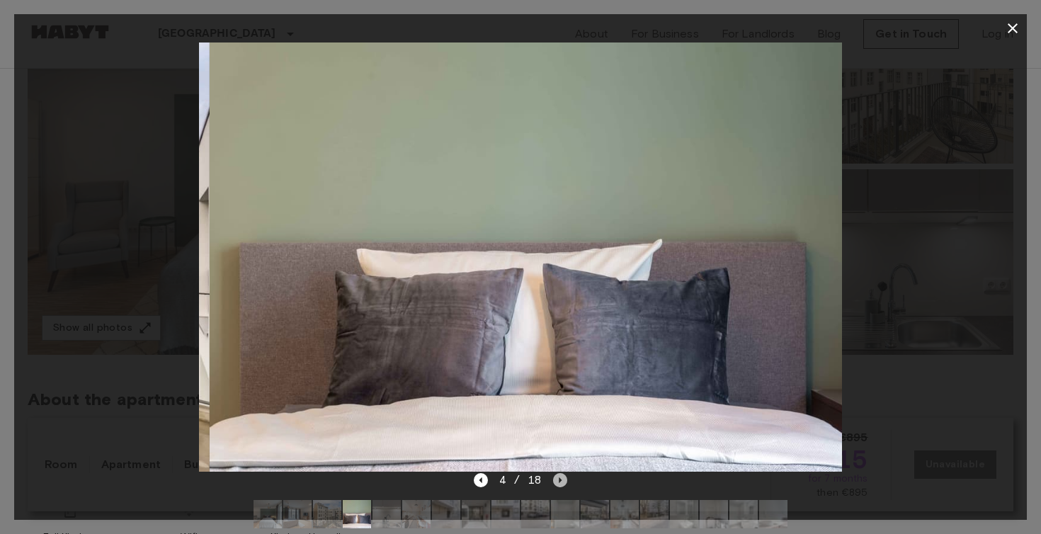
click at [563, 481] on icon "Next image" at bounding box center [560, 480] width 14 height 14
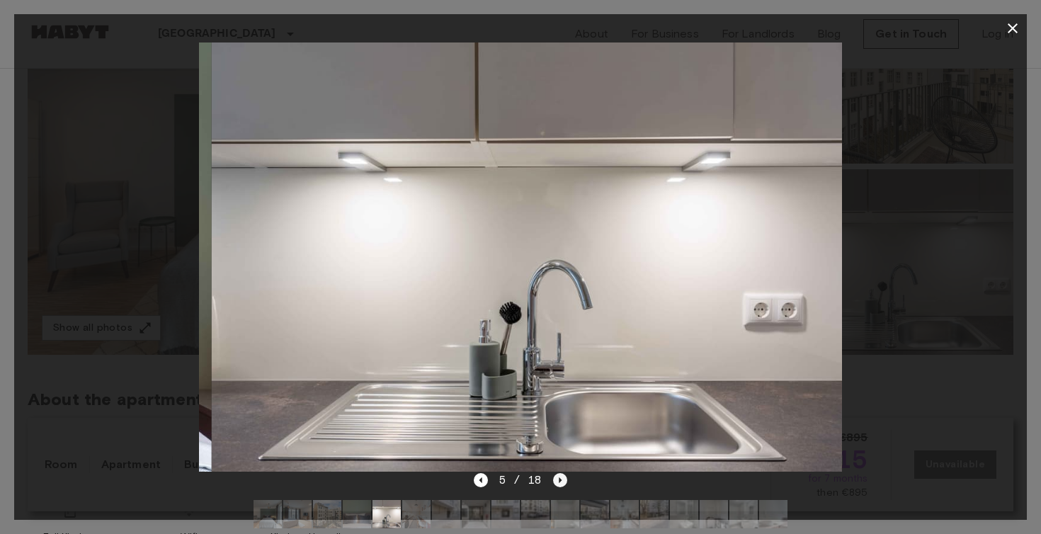
click at [563, 481] on icon "Next image" at bounding box center [560, 480] width 14 height 14
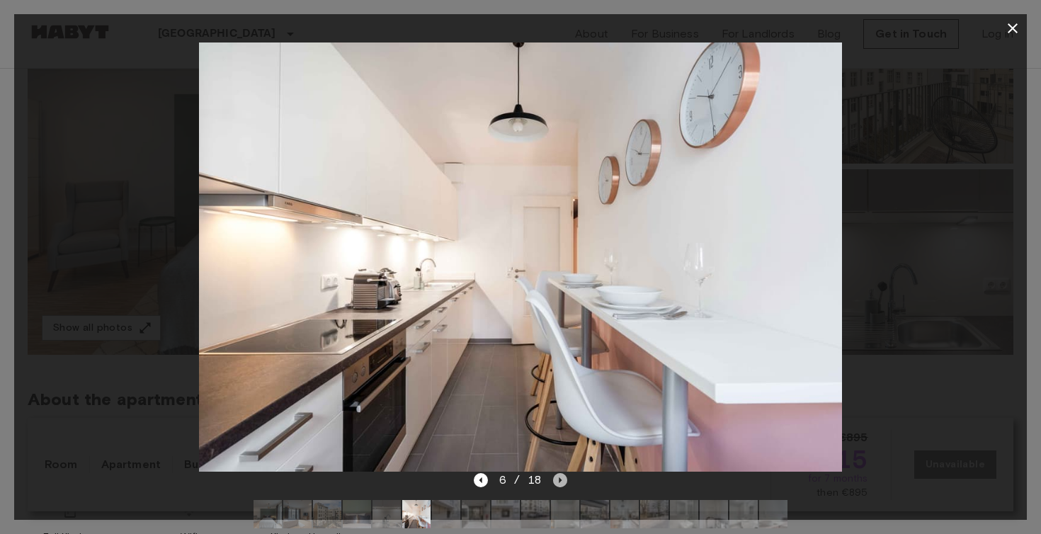
click at [563, 481] on icon "Next image" at bounding box center [560, 480] width 14 height 14
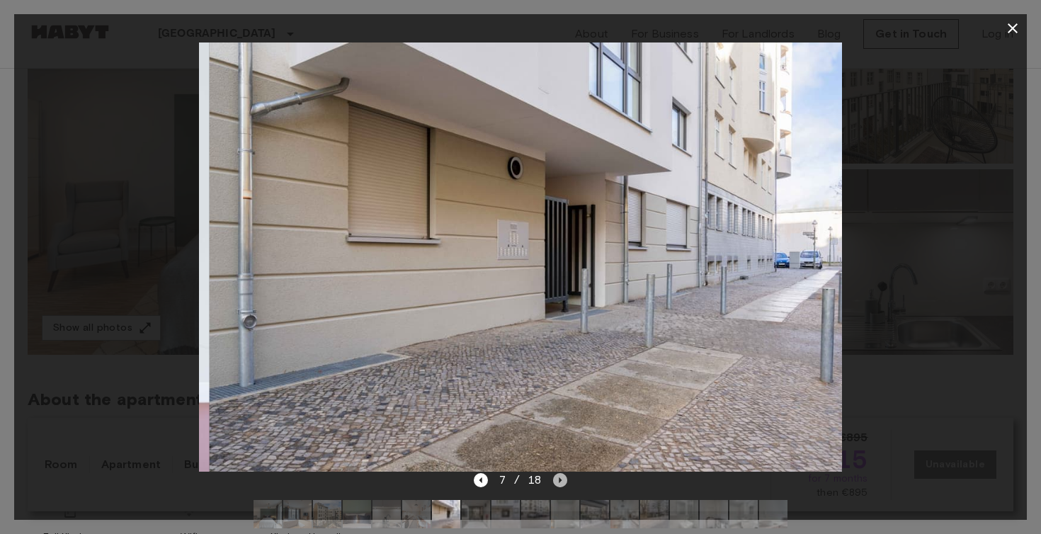
click at [563, 481] on icon "Next image" at bounding box center [560, 480] width 14 height 14
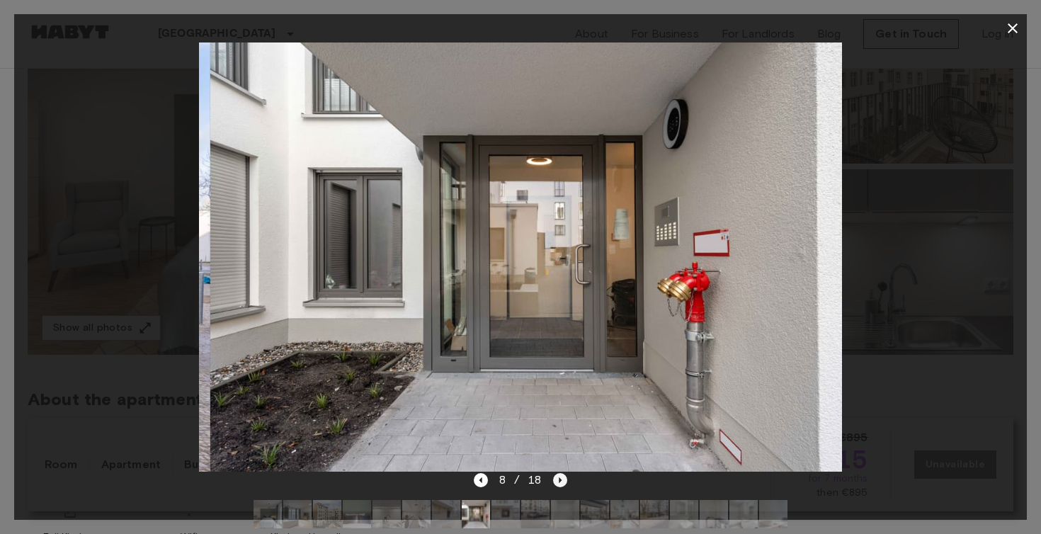
click at [563, 481] on icon "Next image" at bounding box center [560, 480] width 14 height 14
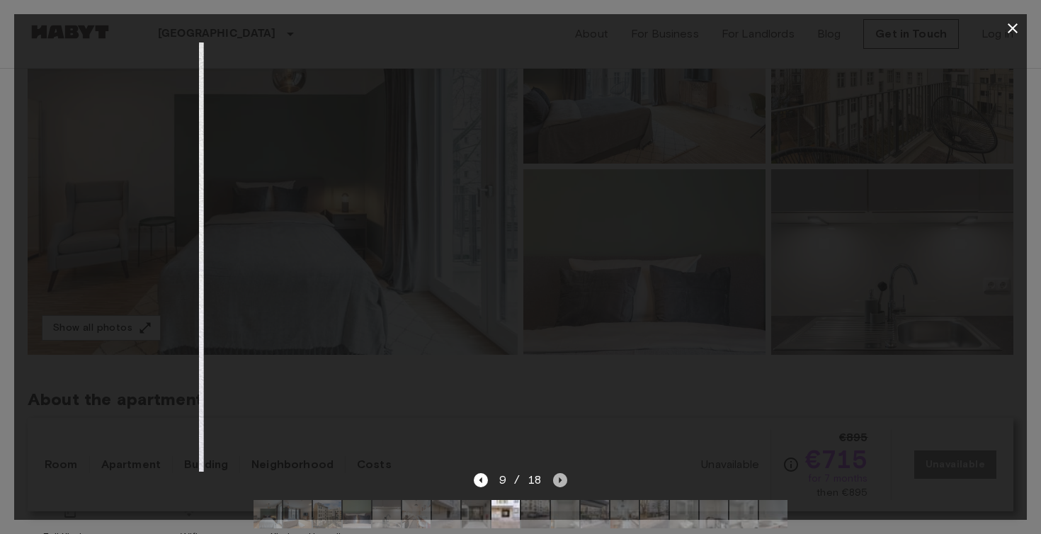
click at [563, 481] on icon "Next image" at bounding box center [560, 480] width 14 height 14
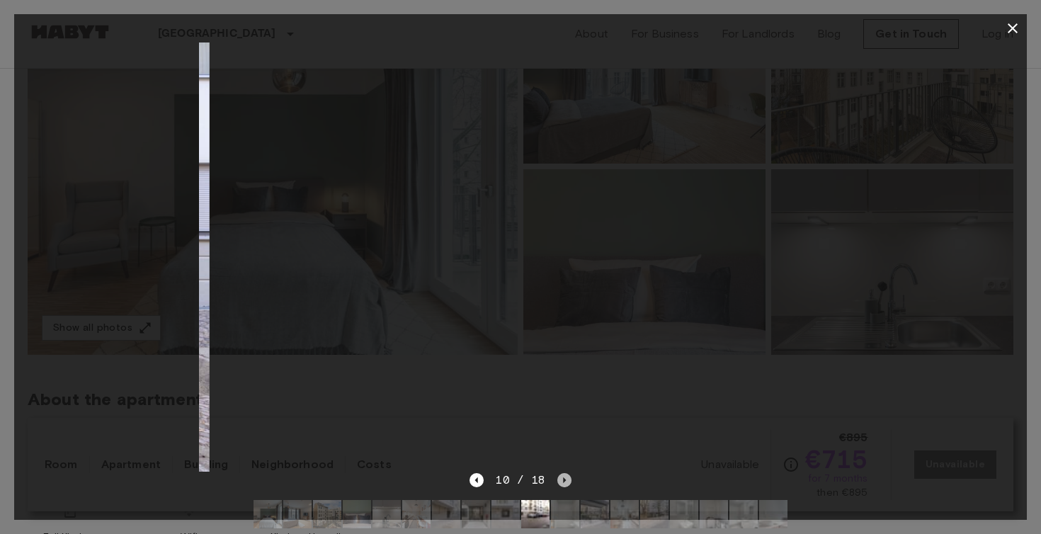
click at [563, 481] on icon "Next image" at bounding box center [564, 480] width 3 height 6
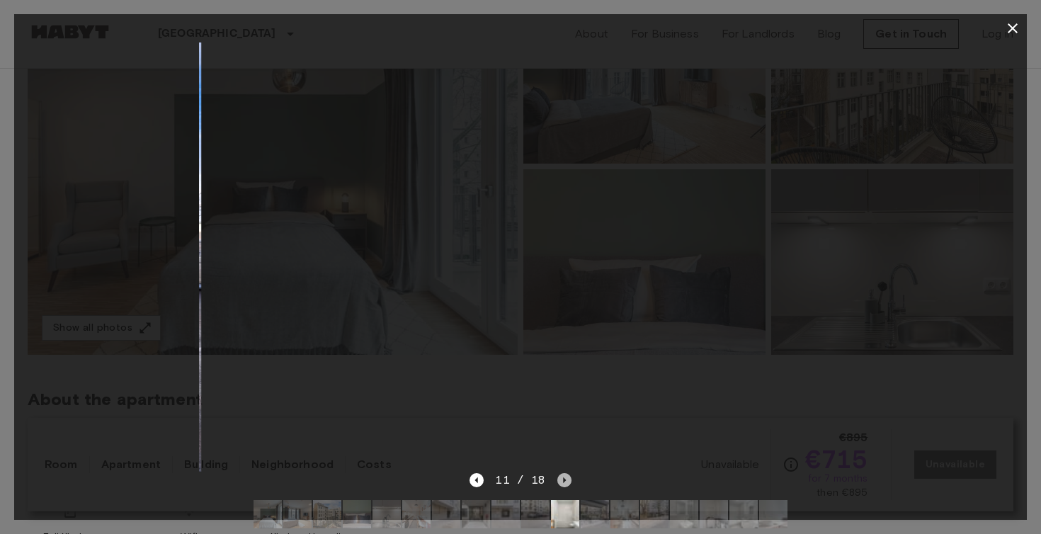
click at [563, 481] on icon "Next image" at bounding box center [564, 480] width 3 height 6
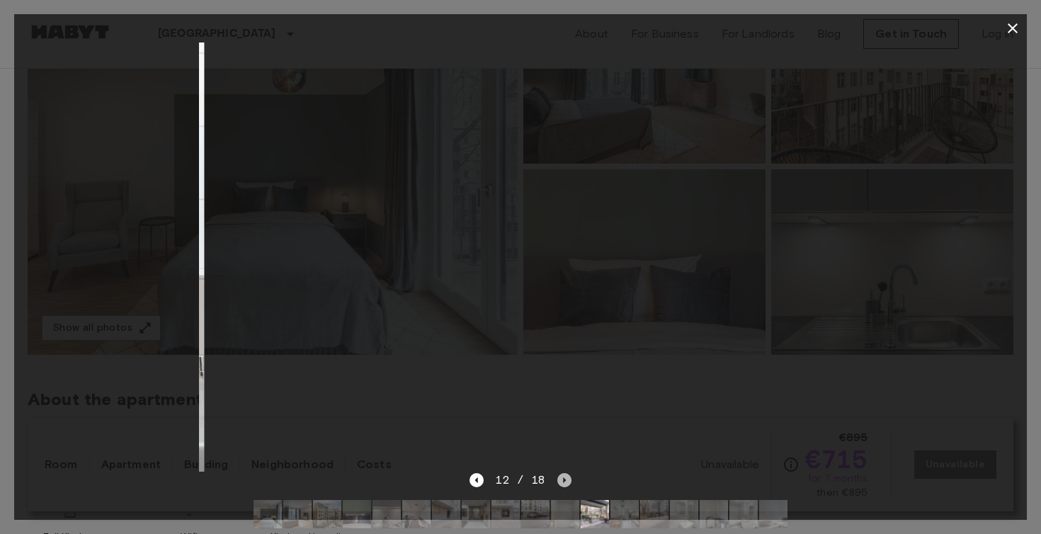
click at [563, 481] on icon "Next image" at bounding box center [564, 480] width 3 height 6
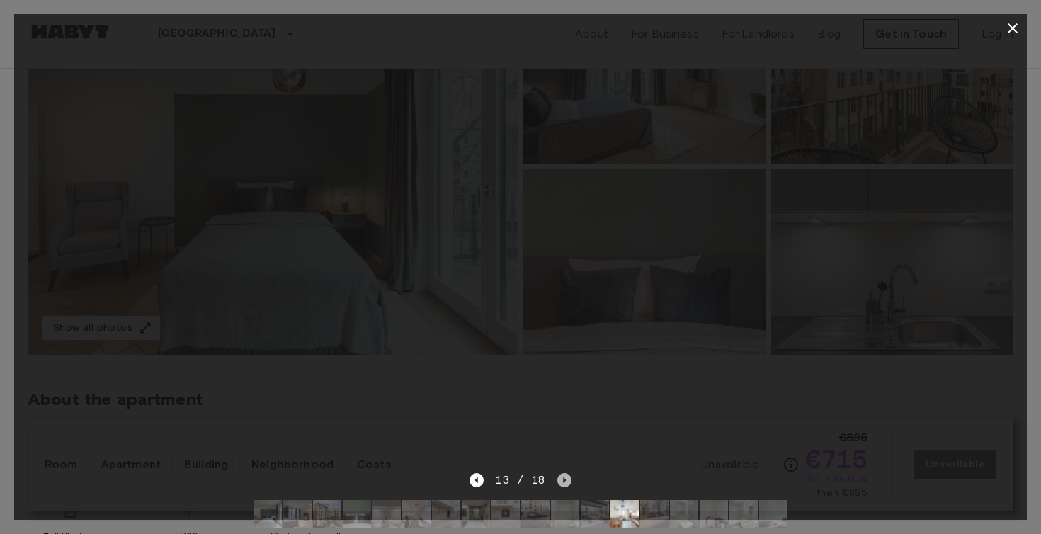
click at [563, 481] on icon "Next image" at bounding box center [564, 480] width 3 height 6
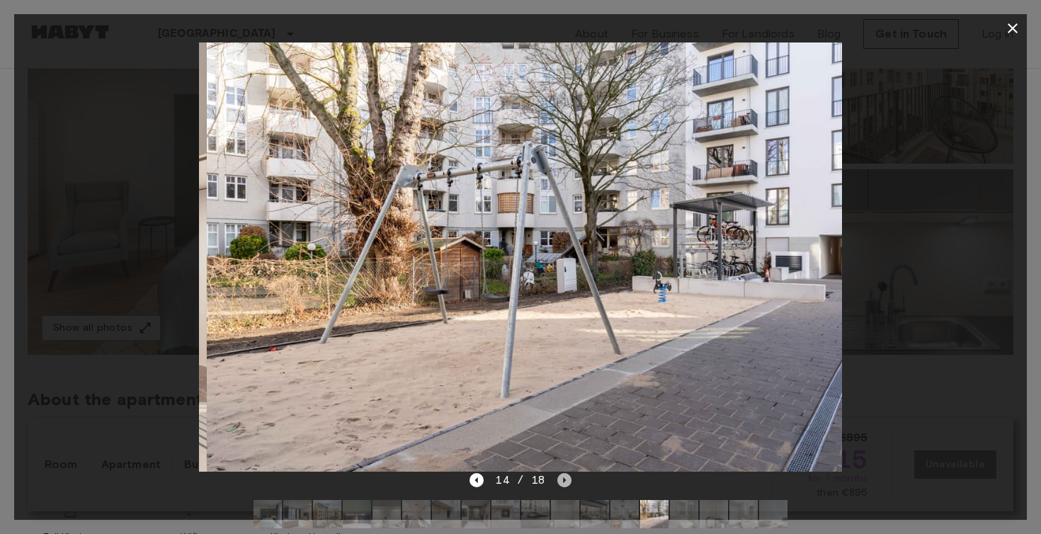
click at [563, 481] on icon "Next image" at bounding box center [564, 480] width 3 height 6
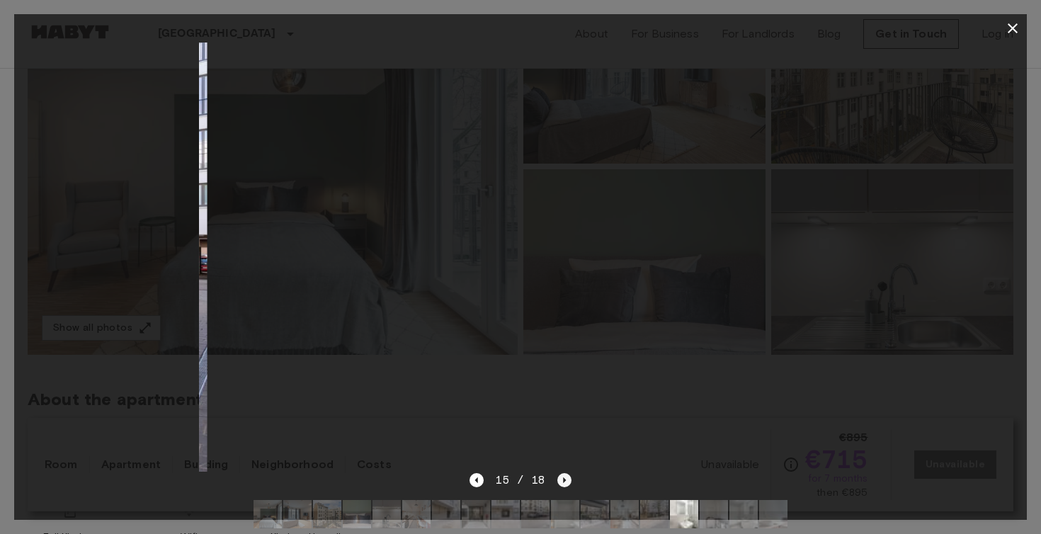
click at [563, 481] on icon "Next image" at bounding box center [564, 480] width 3 height 6
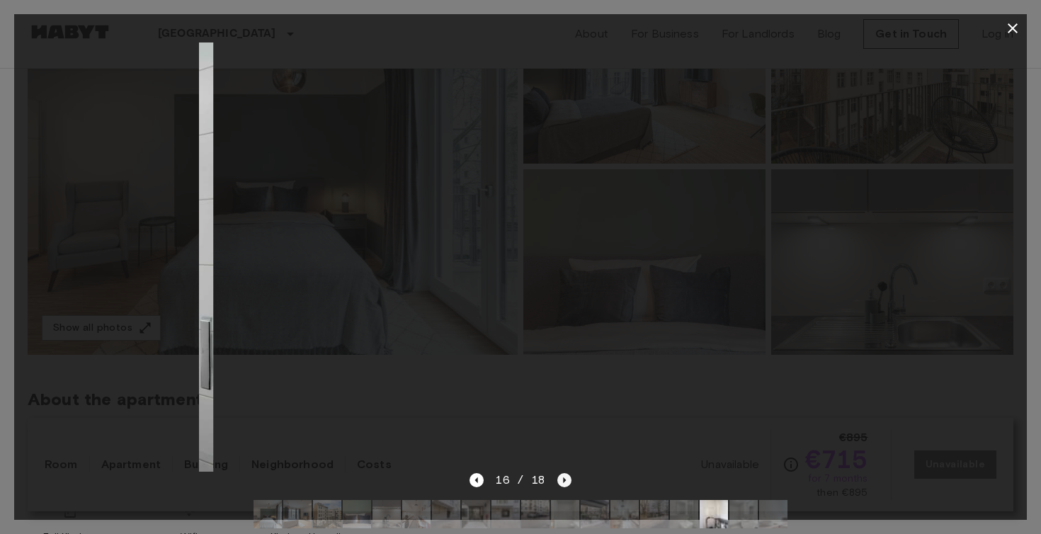
click at [563, 481] on icon "Next image" at bounding box center [564, 480] width 3 height 6
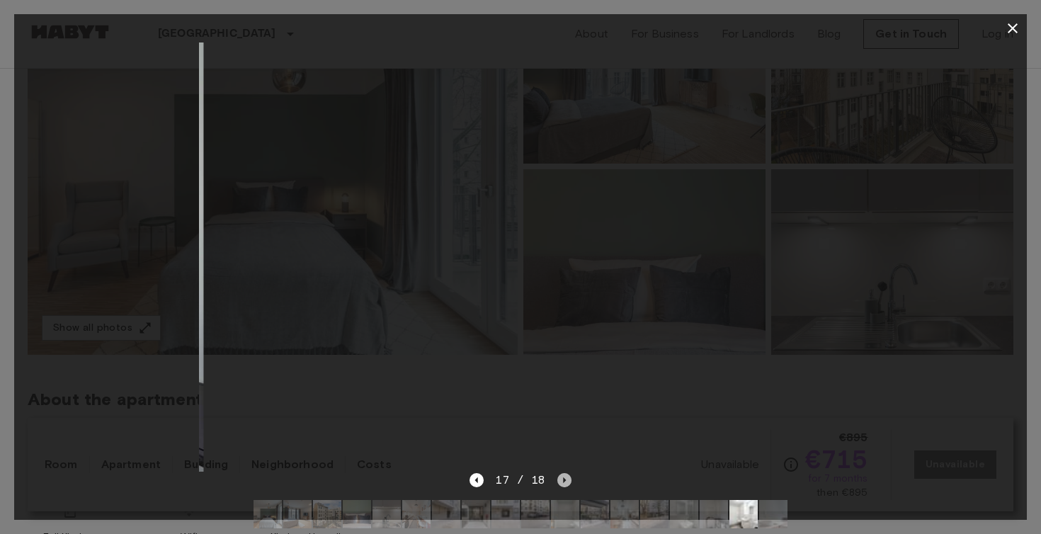
click at [563, 481] on icon "Next image" at bounding box center [564, 480] width 3 height 6
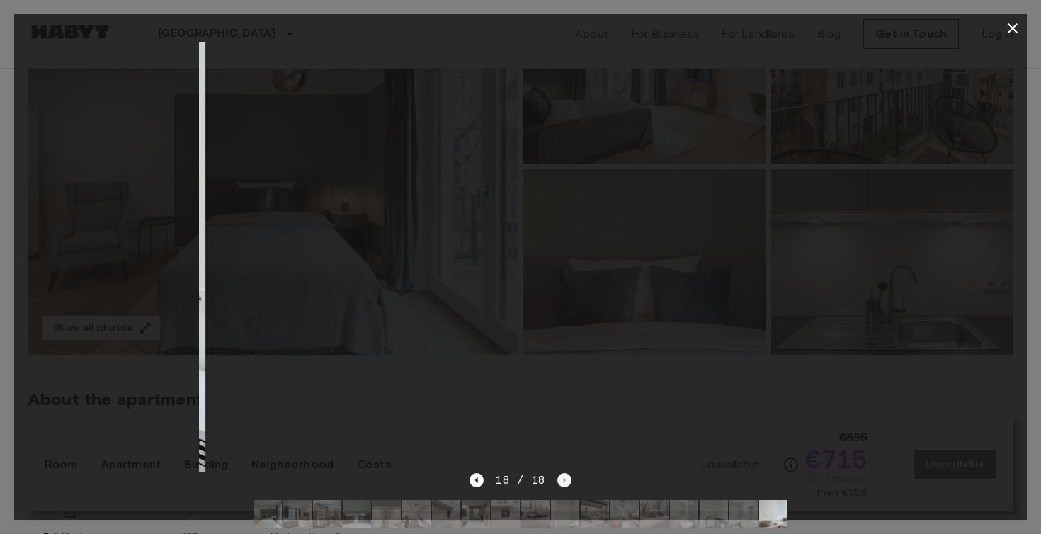
click at [563, 481] on div "18 / 18" at bounding box center [519, 480] width 101 height 17
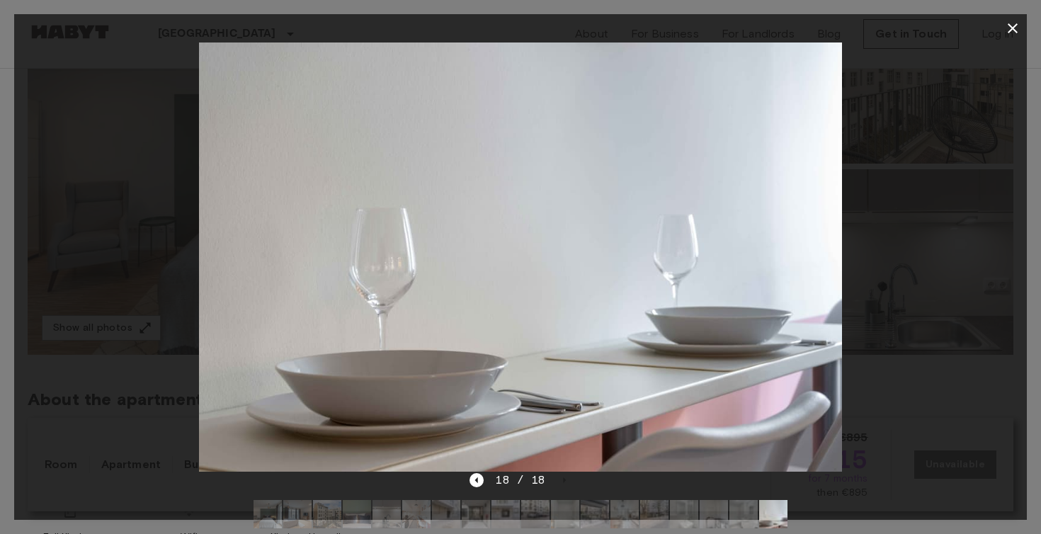
click at [1015, 27] on icon "button" at bounding box center [1012, 28] width 17 height 17
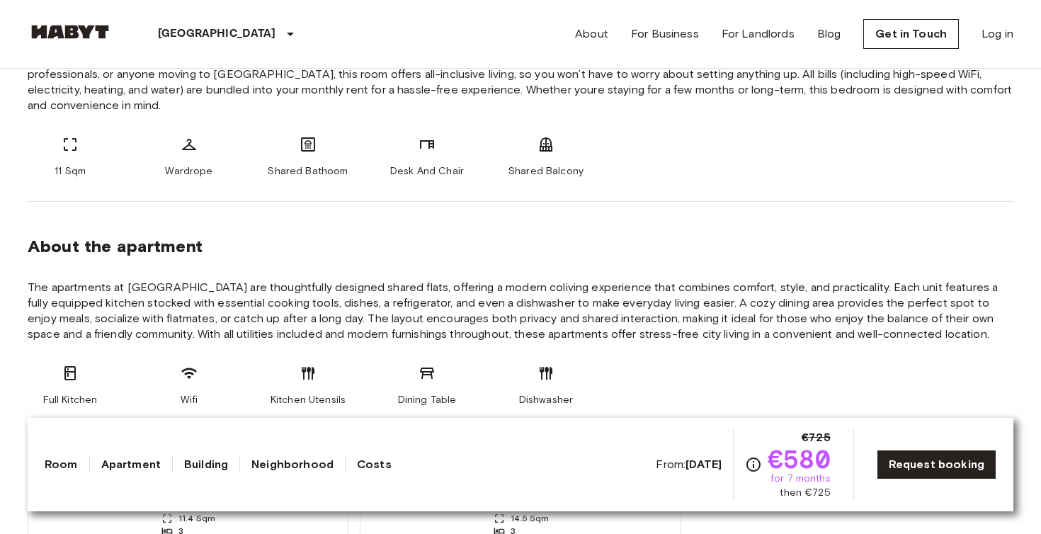
scroll to position [620, 0]
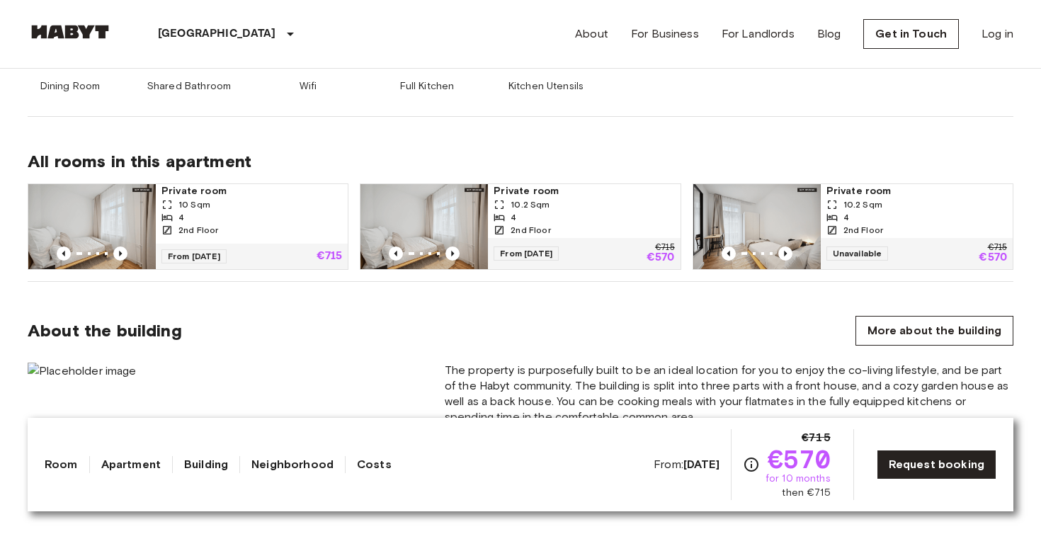
scroll to position [869, 0]
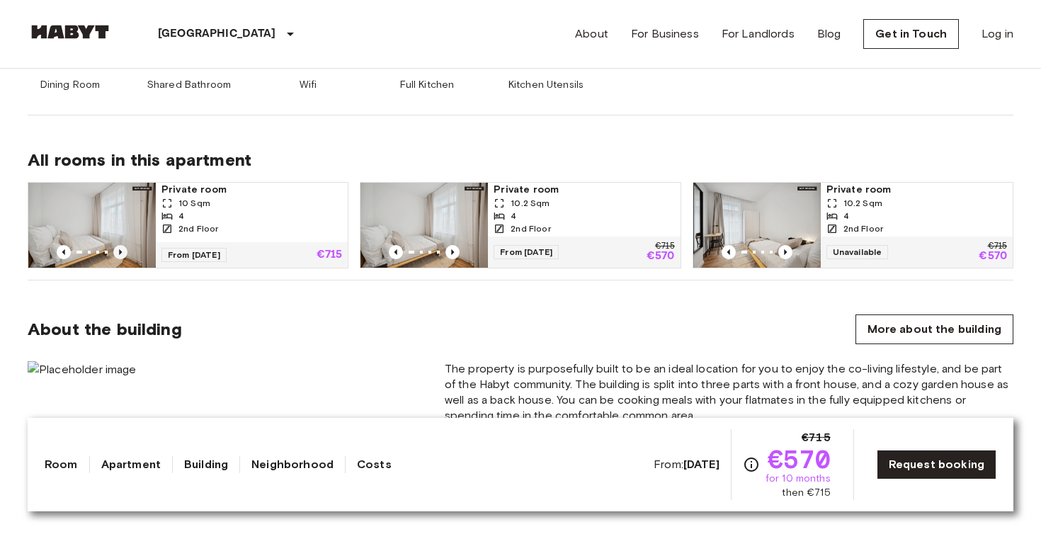
click at [117, 251] on icon "Previous image" at bounding box center [120, 252] width 14 height 14
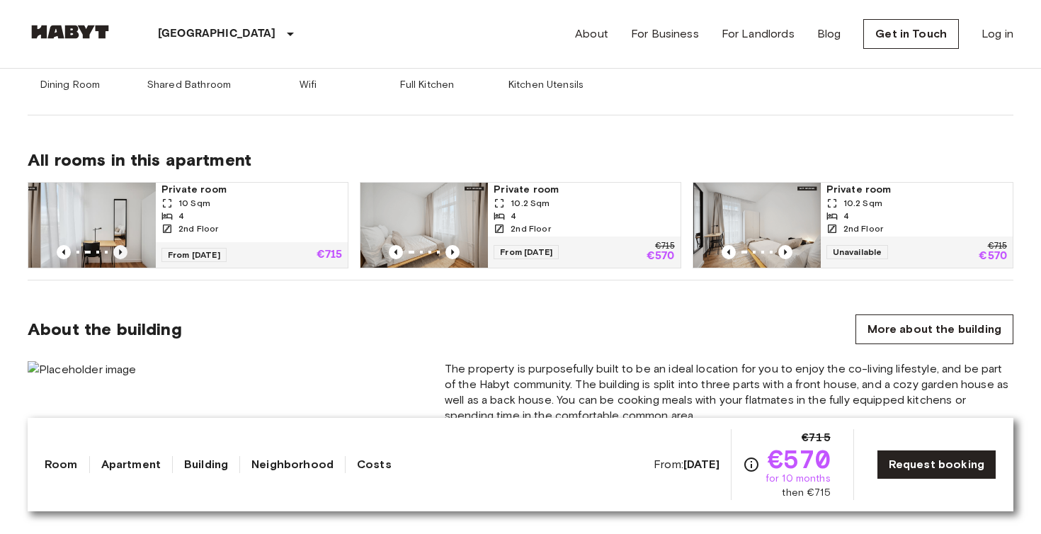
click at [122, 250] on icon "Previous image" at bounding box center [120, 252] width 14 height 14
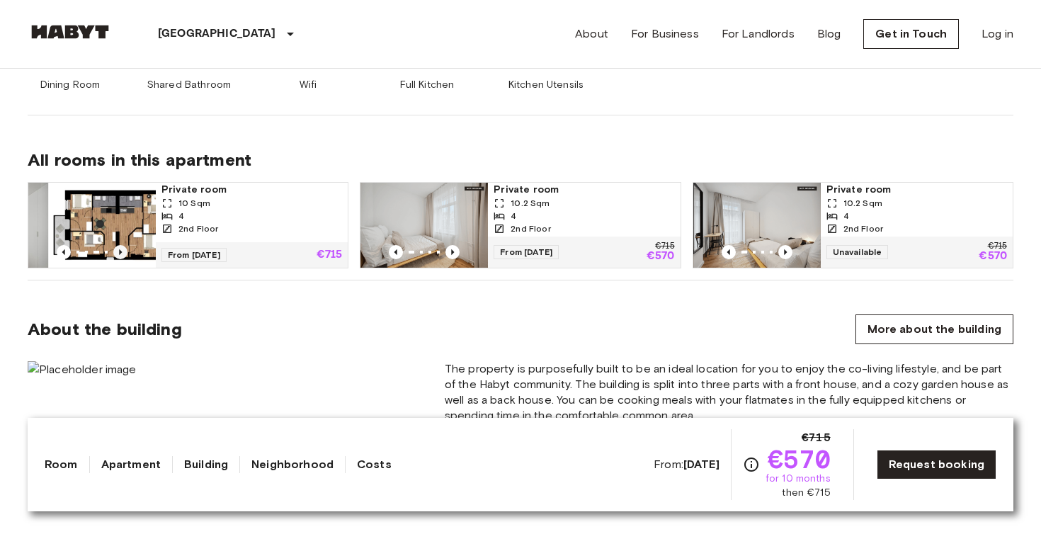
click at [122, 250] on icon "Previous image" at bounding box center [120, 252] width 14 height 14
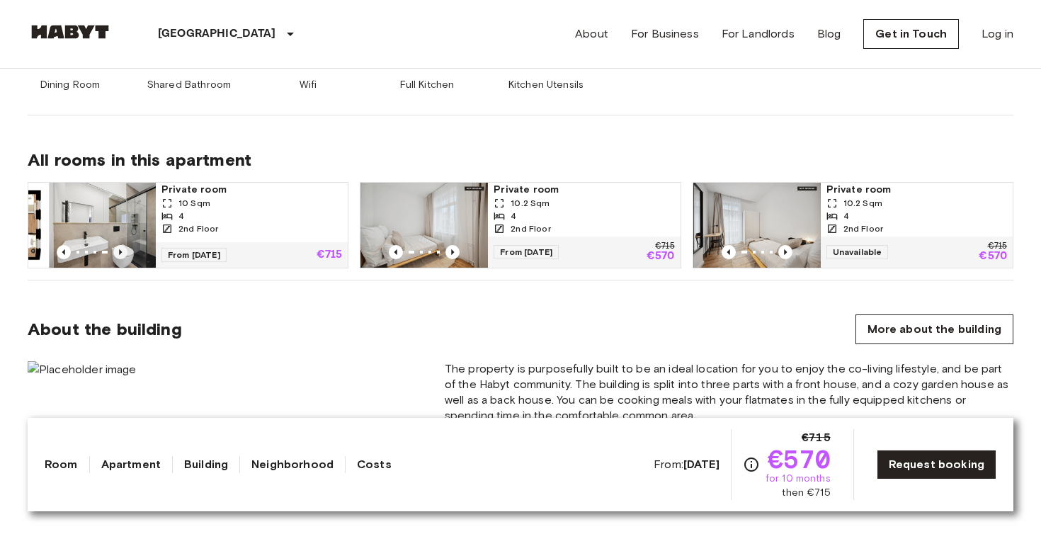
click at [122, 250] on icon "Previous image" at bounding box center [120, 252] width 14 height 14
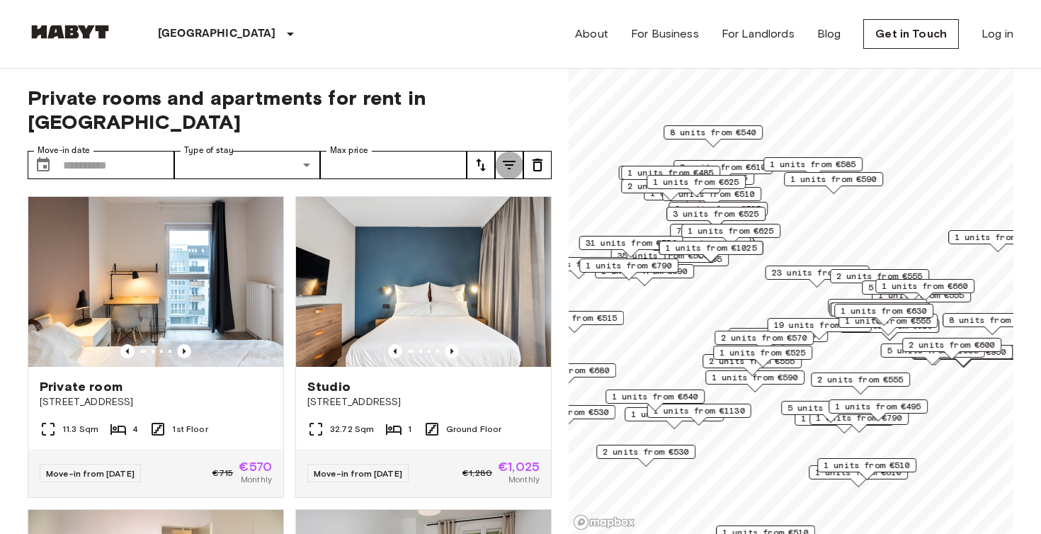
click at [507, 156] on icon "tune" at bounding box center [509, 164] width 17 height 17
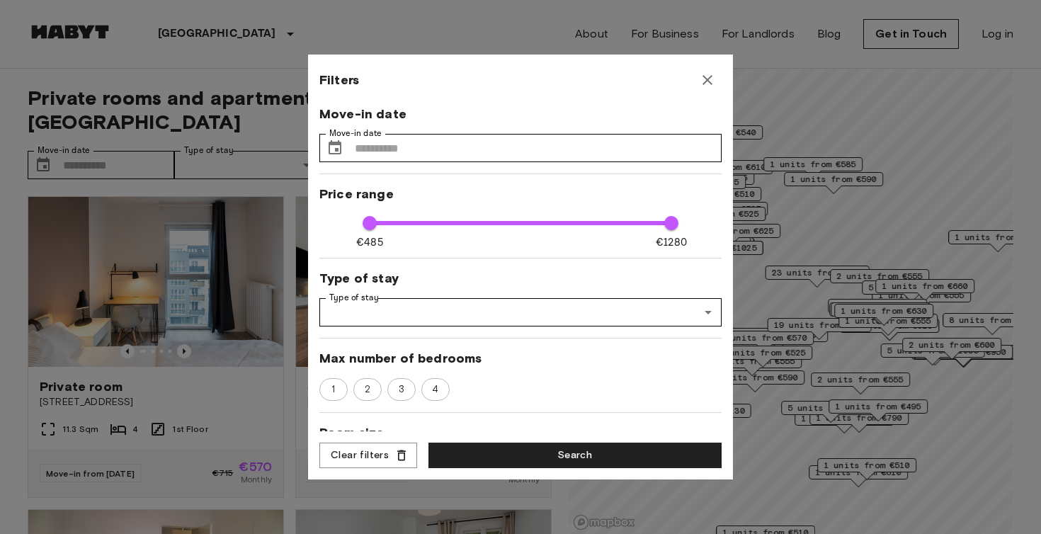
click at [708, 88] on icon "button" at bounding box center [707, 80] width 17 height 17
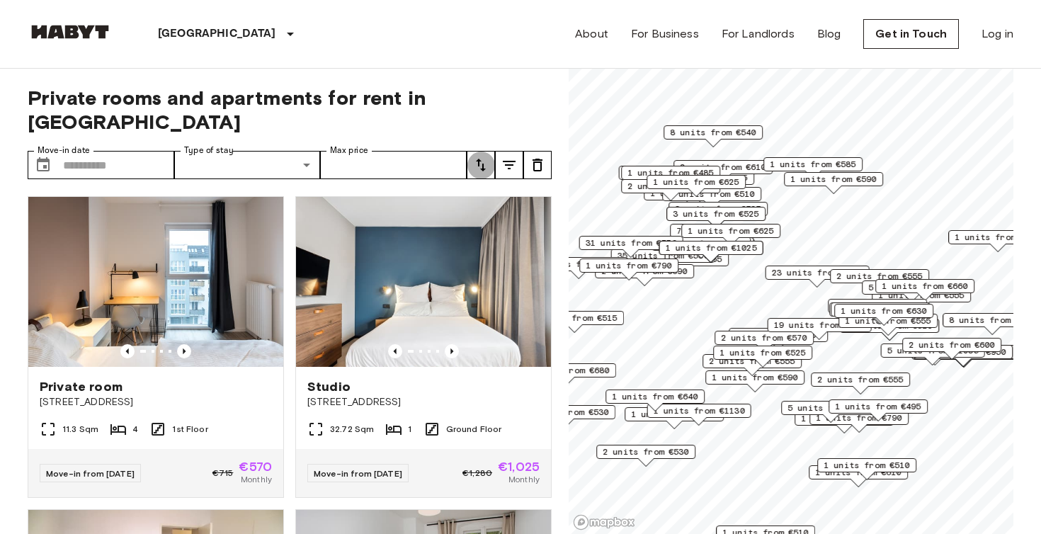
click at [486, 156] on icon "tune" at bounding box center [480, 164] width 17 height 17
click at [510, 91] on div at bounding box center [520, 267] width 1041 height 534
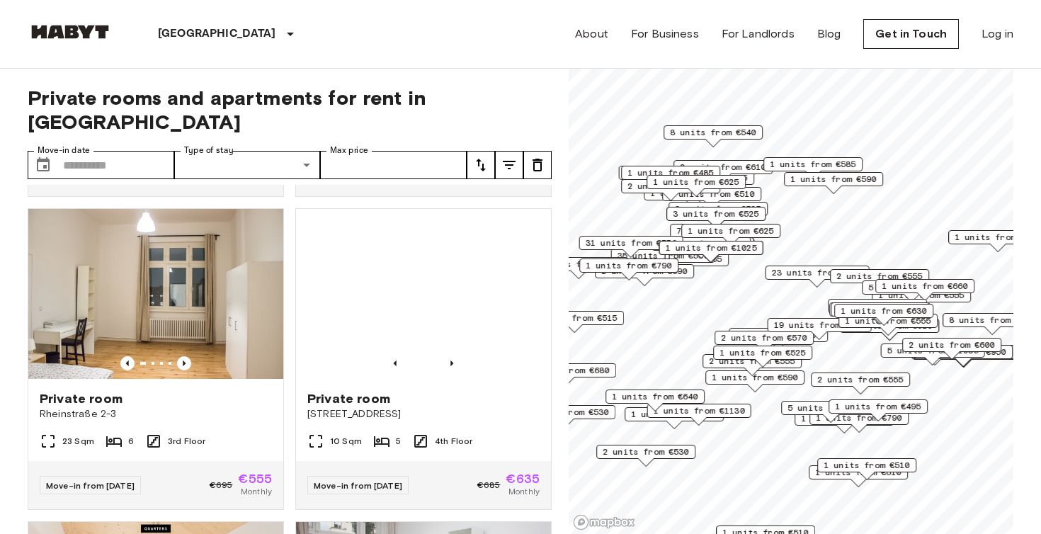
scroll to position [1240, 0]
